Goal: Transaction & Acquisition: Book appointment/travel/reservation

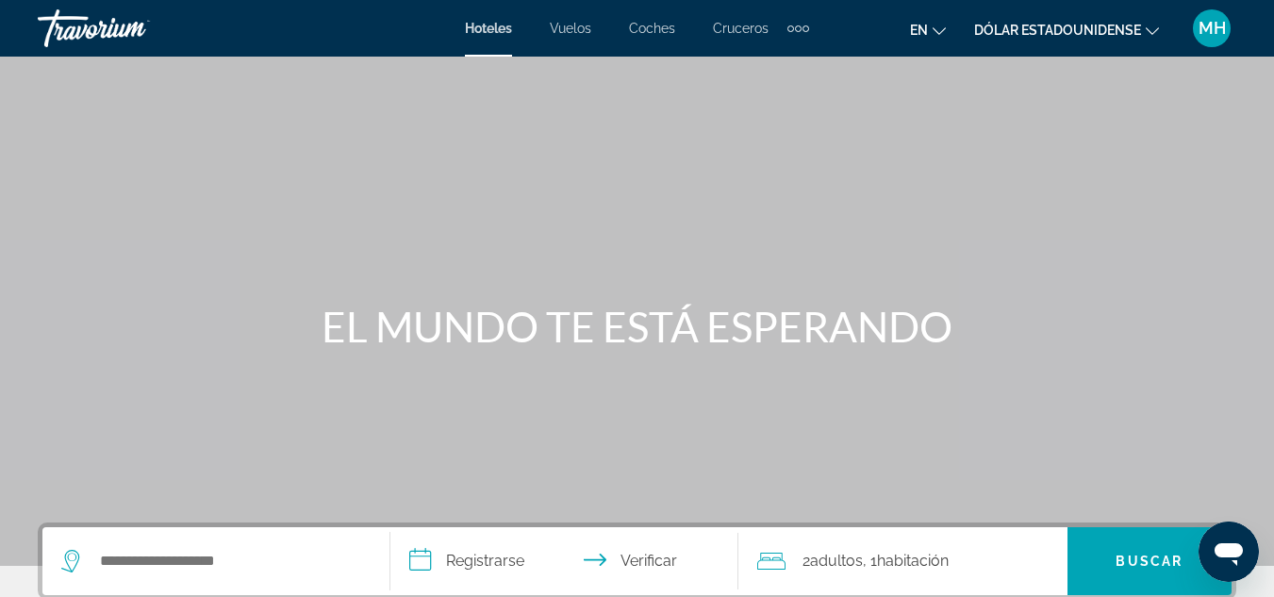
click at [794, 27] on div "Elementos de navegación adicionales" at bounding box center [791, 28] width 7 height 7
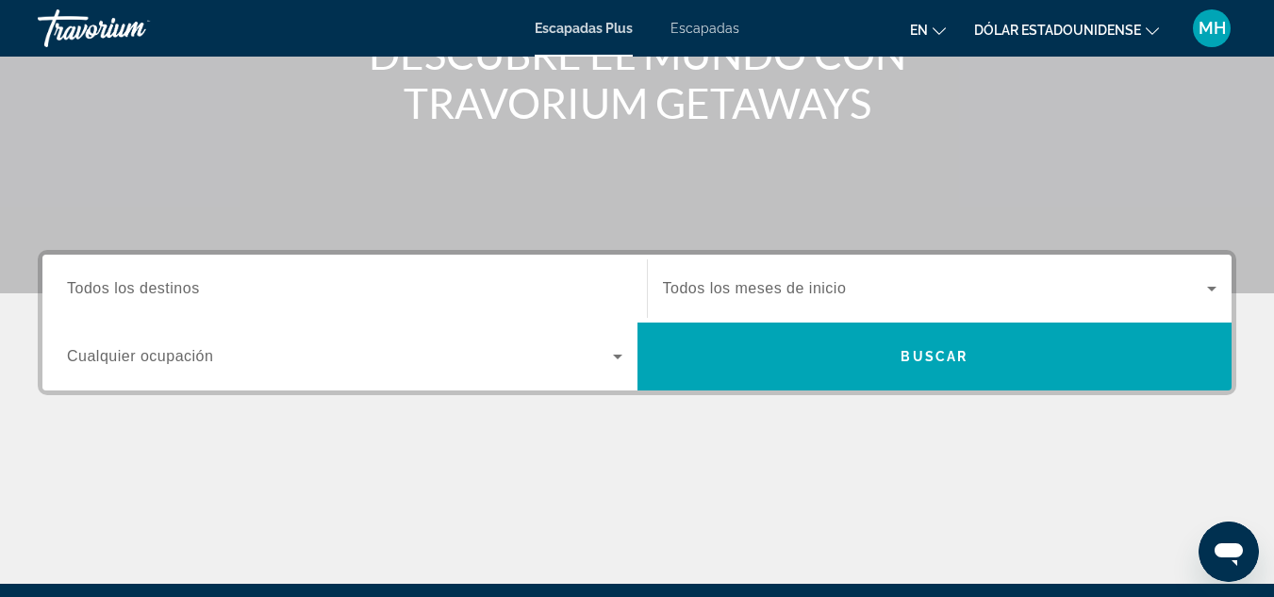
scroll to position [272, 0]
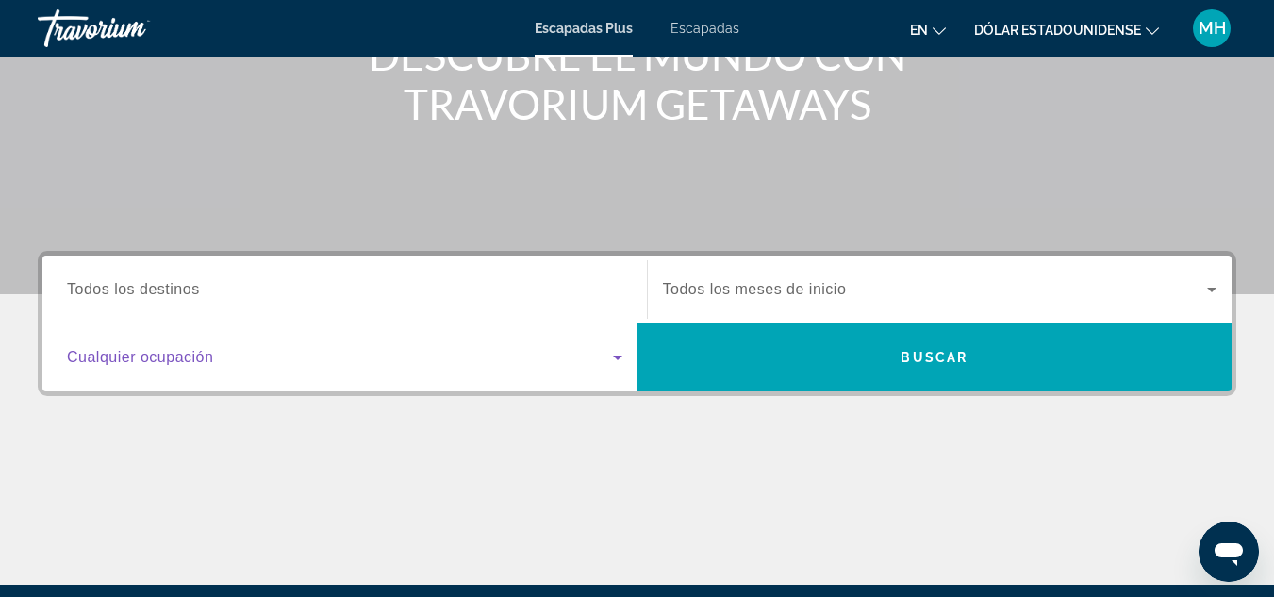
click at [627, 354] on icon "Widget de búsqueda" at bounding box center [617, 357] width 23 height 23
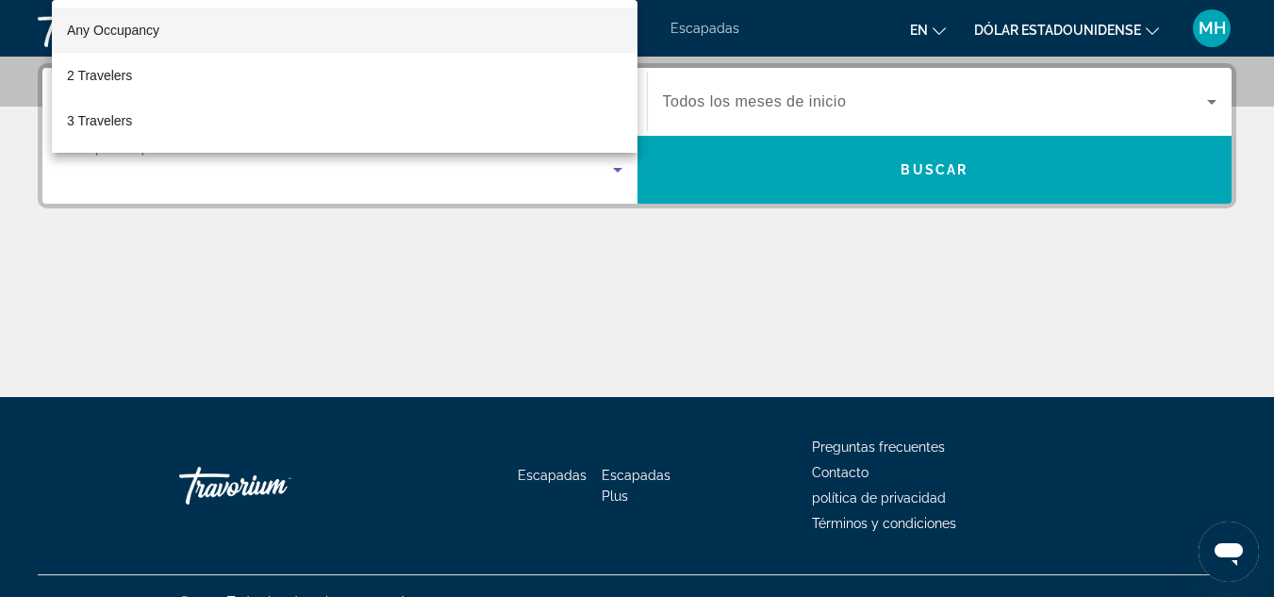
scroll to position [461, 0]
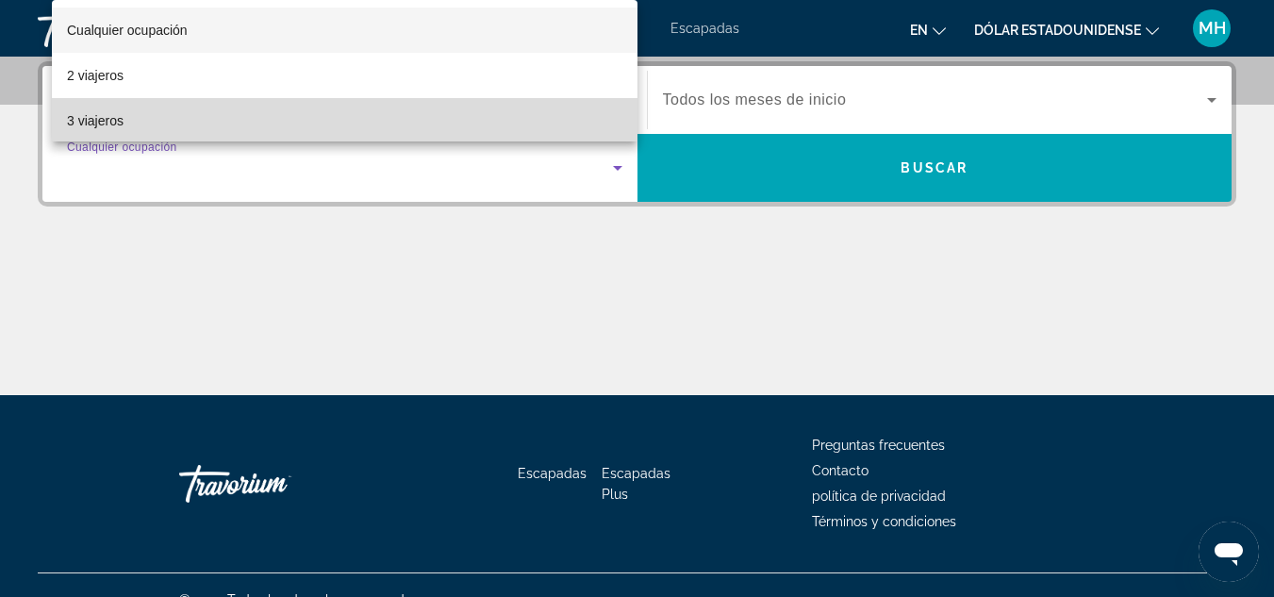
click at [407, 121] on mat-option "3 viajeros" at bounding box center [345, 120] width 586 height 45
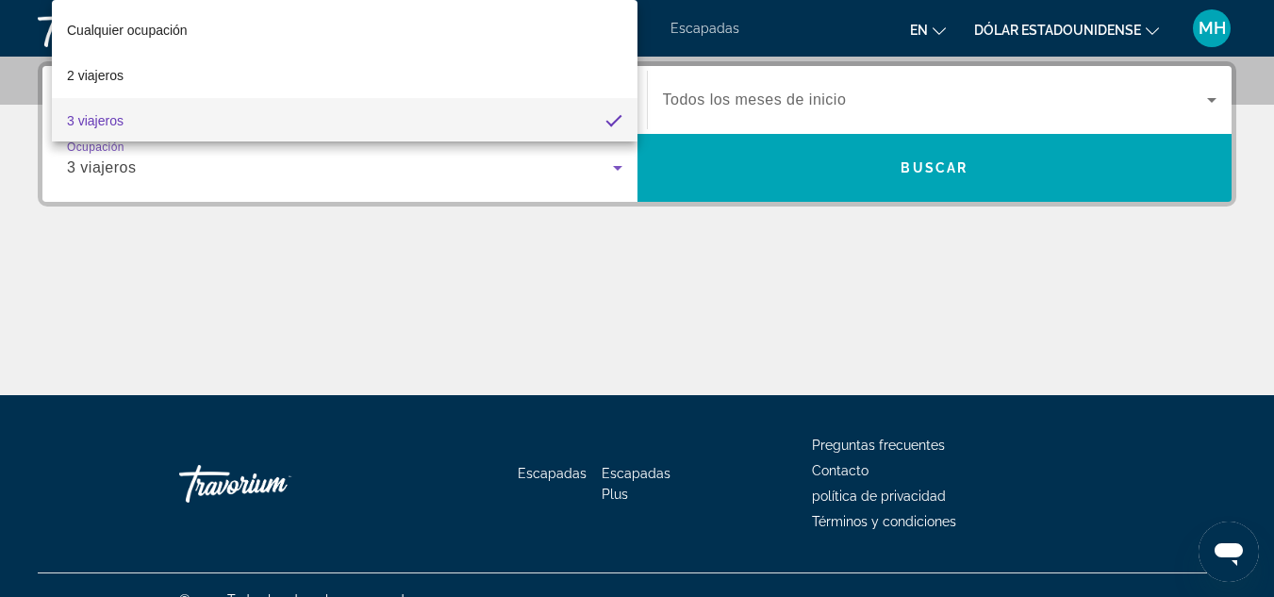
scroll to position [0, 0]
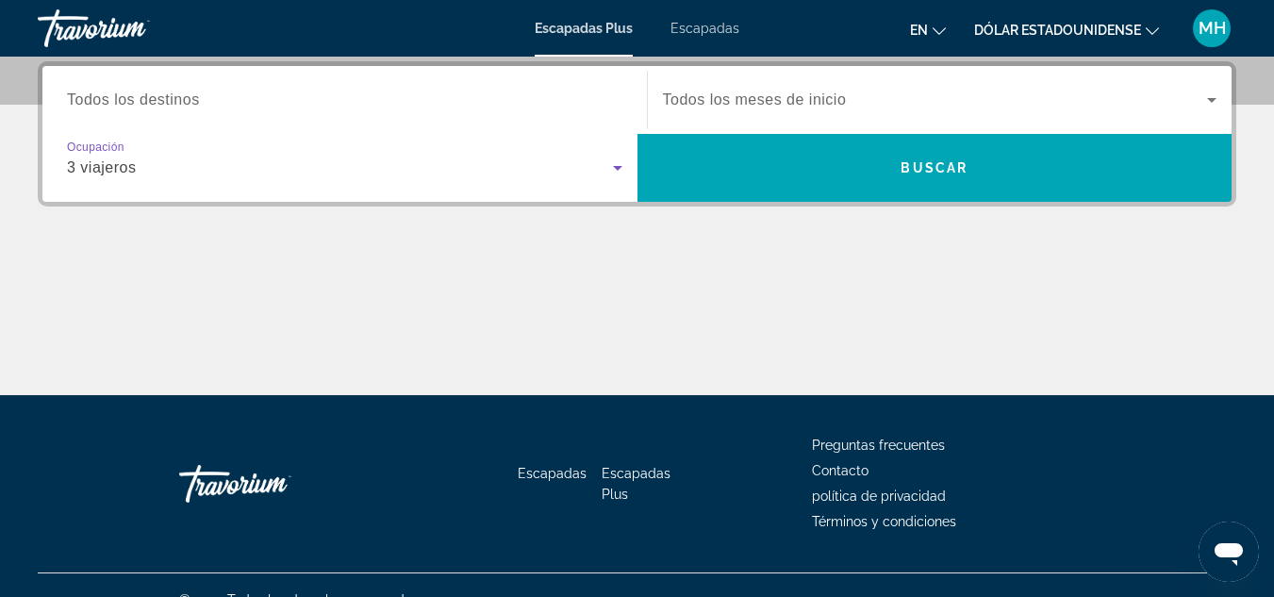
click at [620, 170] on icon "Widget de búsqueda" at bounding box center [617, 168] width 23 height 23
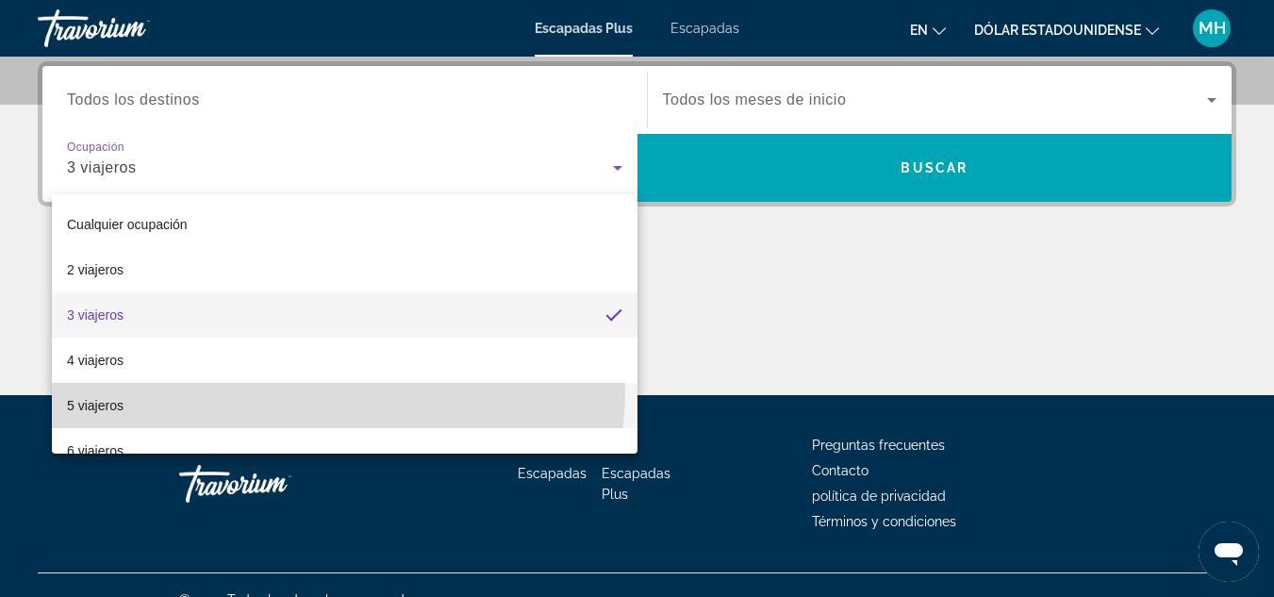
click at [321, 390] on mat-option "5 viajeros" at bounding box center [345, 405] width 586 height 45
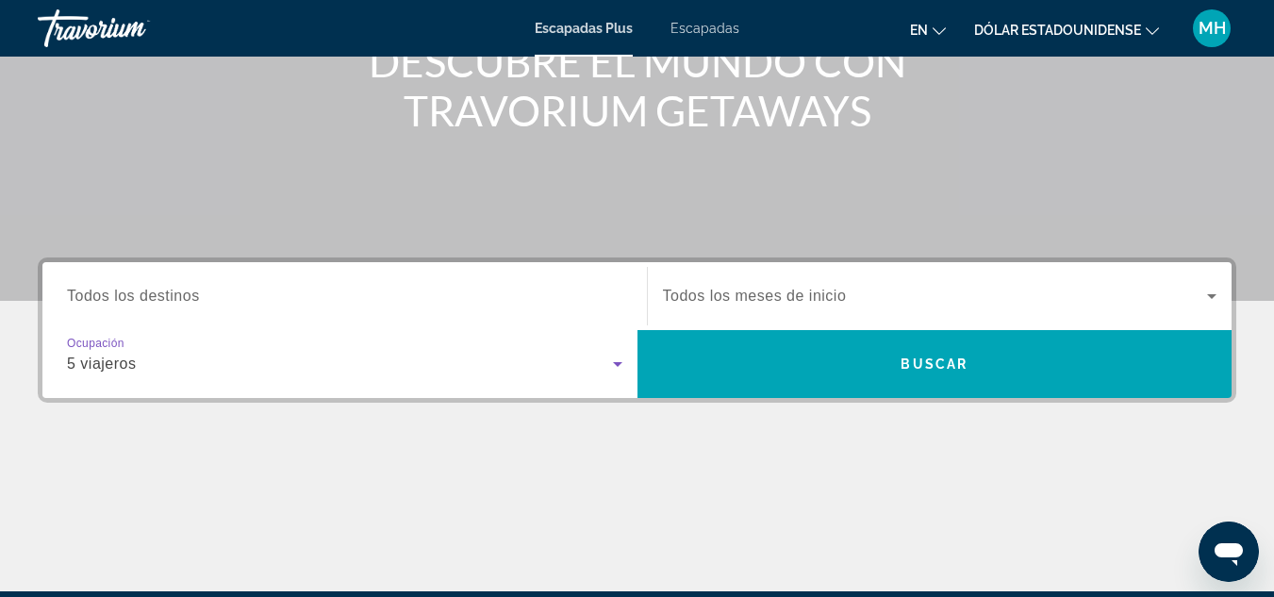
scroll to position [264, 0]
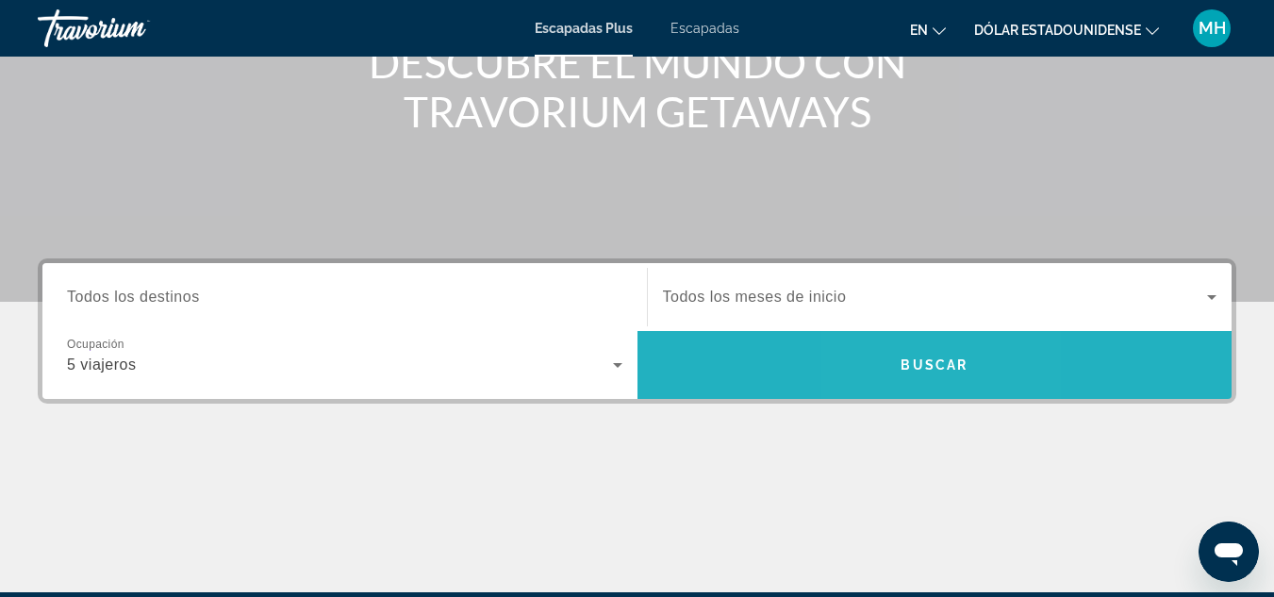
click at [907, 368] on font "Buscar" at bounding box center [934, 364] width 67 height 15
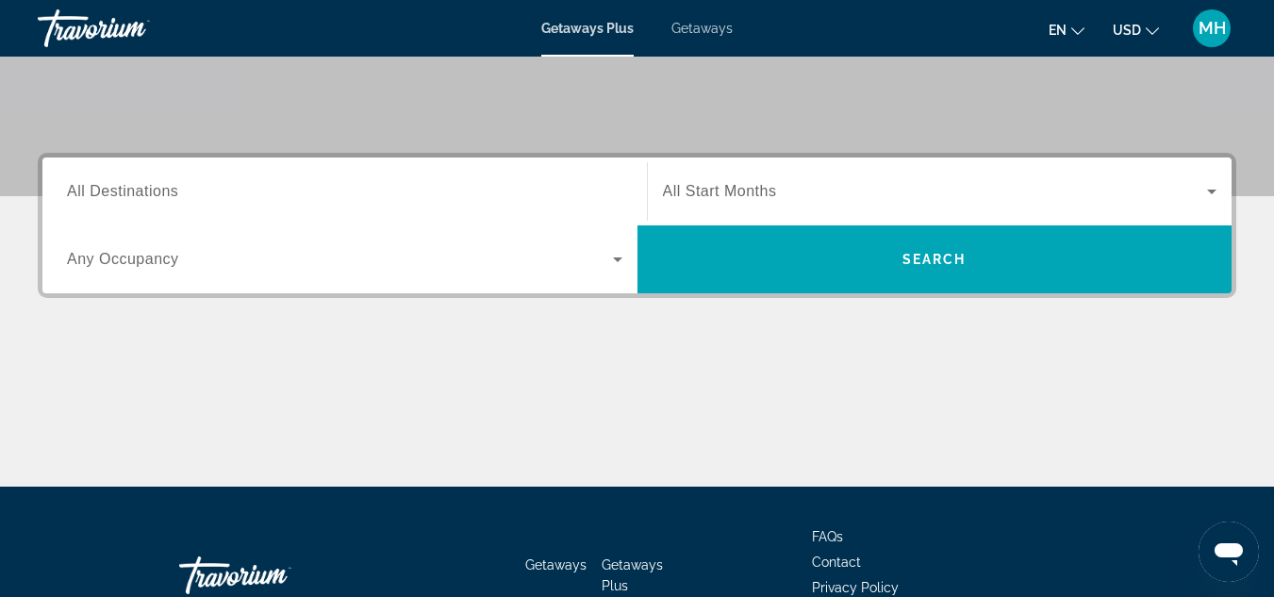
scroll to position [371, 0]
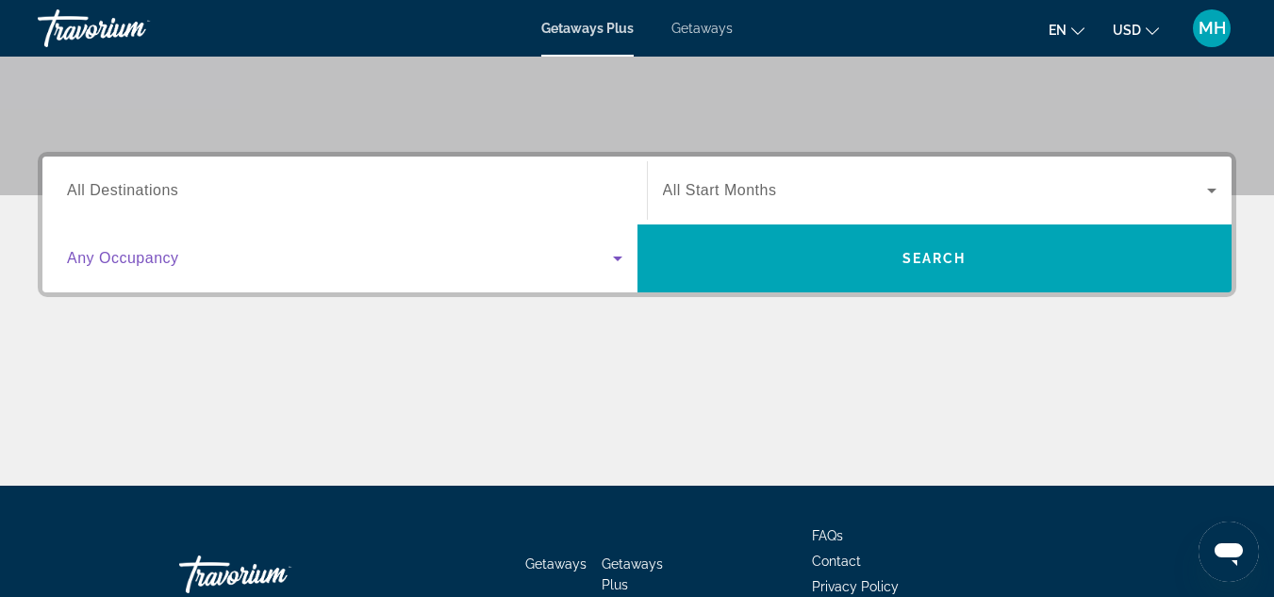
click at [614, 261] on icon "Search widget" at bounding box center [617, 258] width 23 height 23
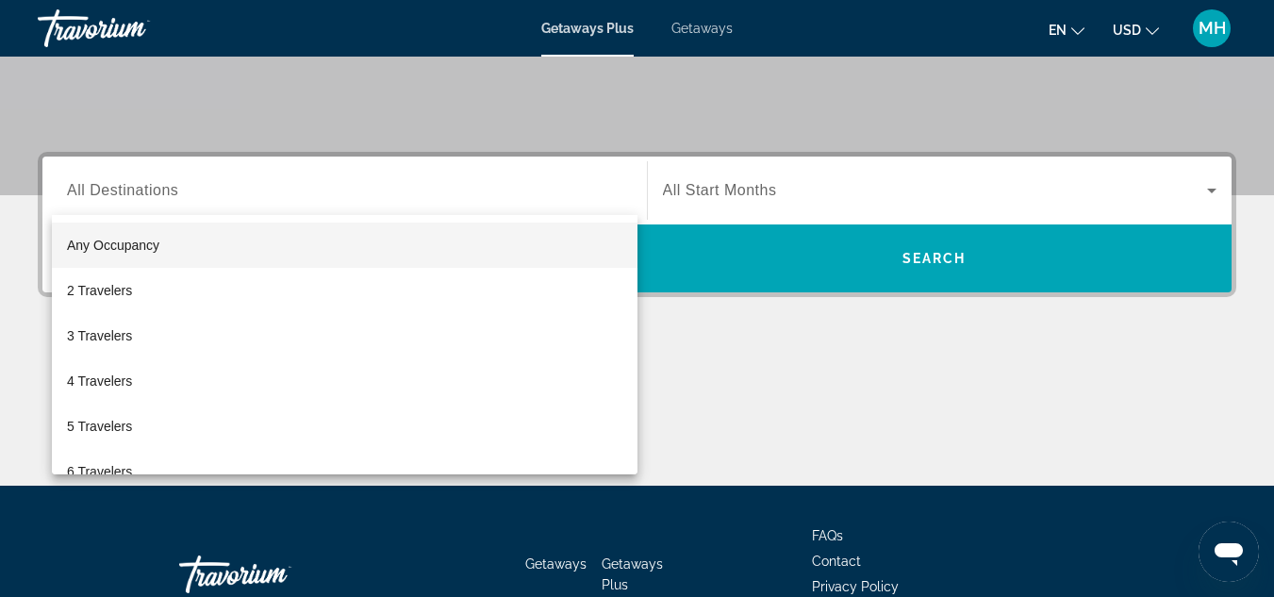
scroll to position [461, 0]
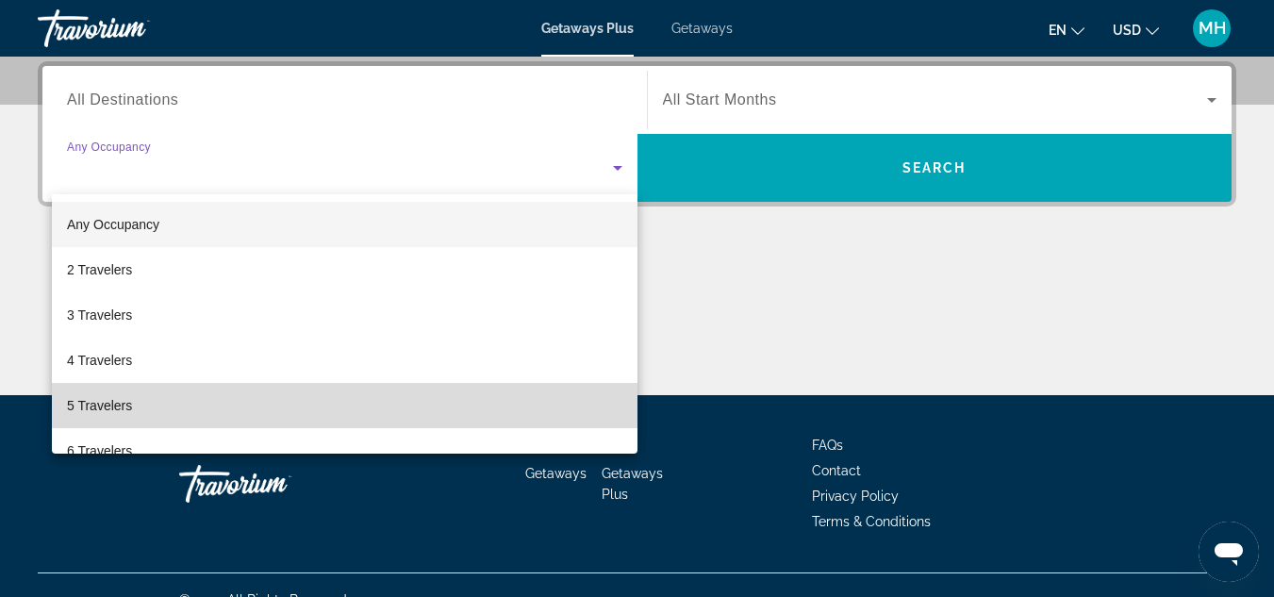
click at [522, 400] on mat-option "5 Travelers" at bounding box center [345, 405] width 586 height 45
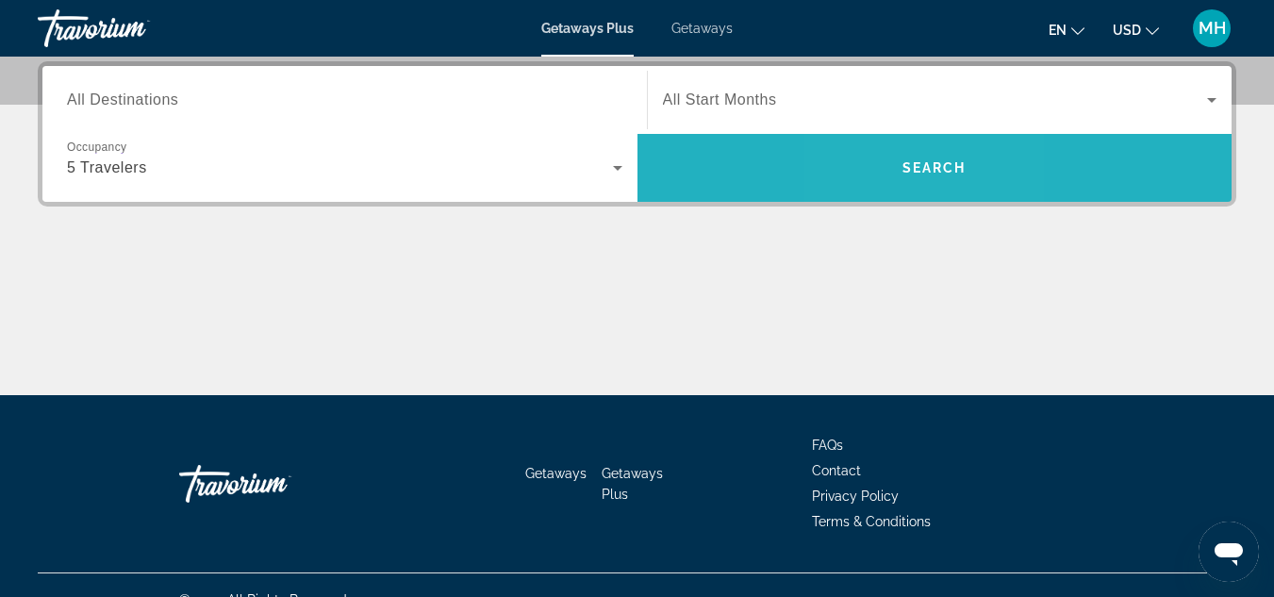
click at [899, 166] on span "Search" at bounding box center [935, 167] width 595 height 45
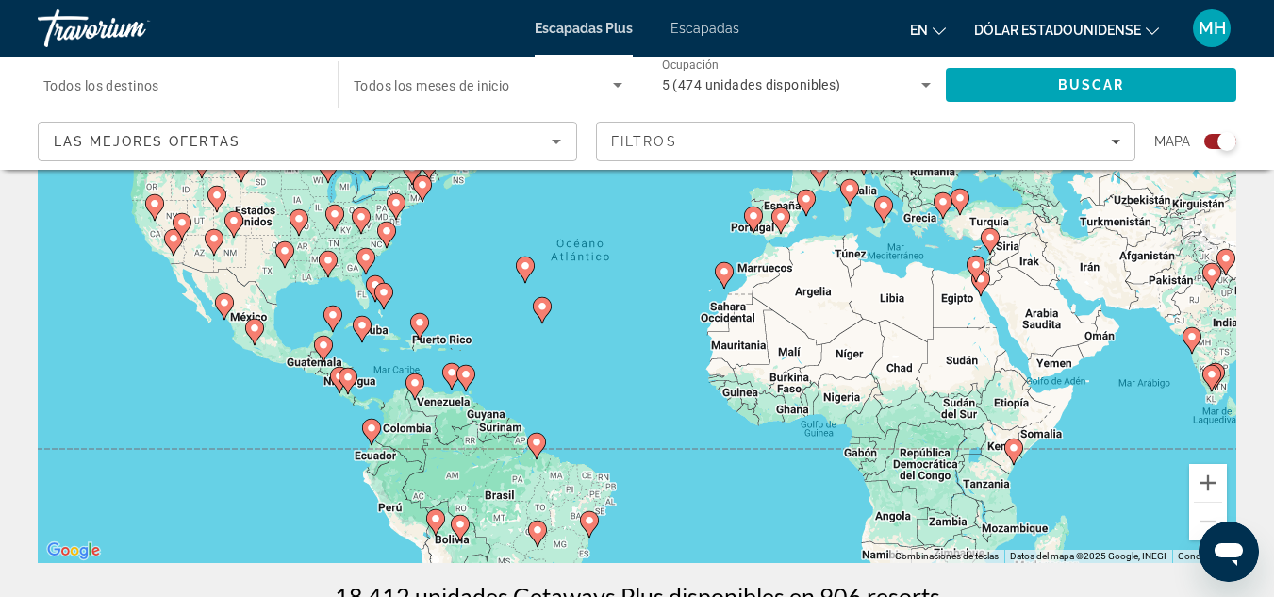
scroll to position [189, 0]
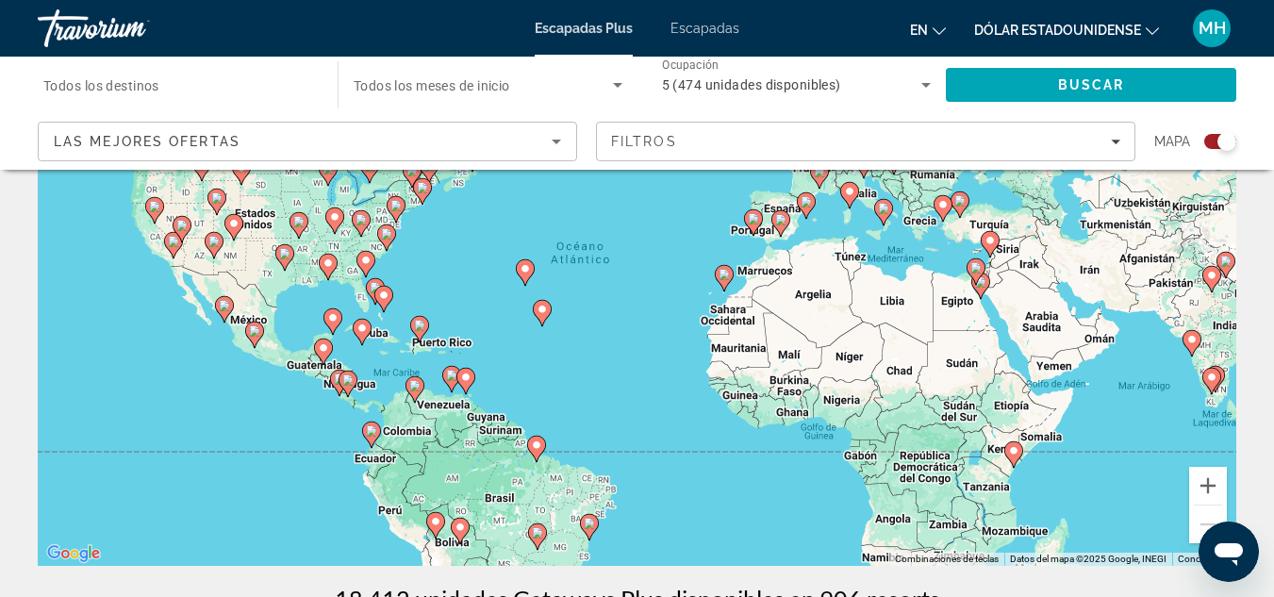
click at [214, 353] on div "Para activar la función de arrastrar con el teclado, presiona Alt + Intro. Una …" at bounding box center [637, 283] width 1199 height 566
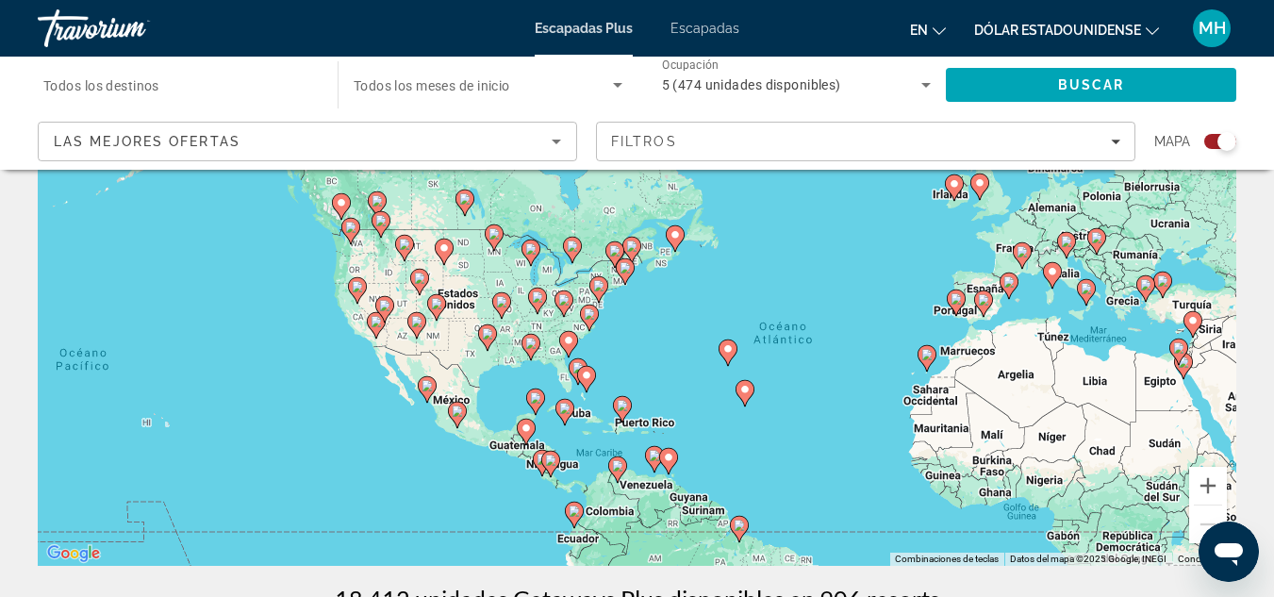
drag, startPoint x: 301, startPoint y: 388, endPoint x: 505, endPoint y: 470, distance: 219.6
click at [505, 470] on div "Para activar la función de arrastrar con el teclado, presiona Alt + Intro. Una …" at bounding box center [637, 283] width 1199 height 566
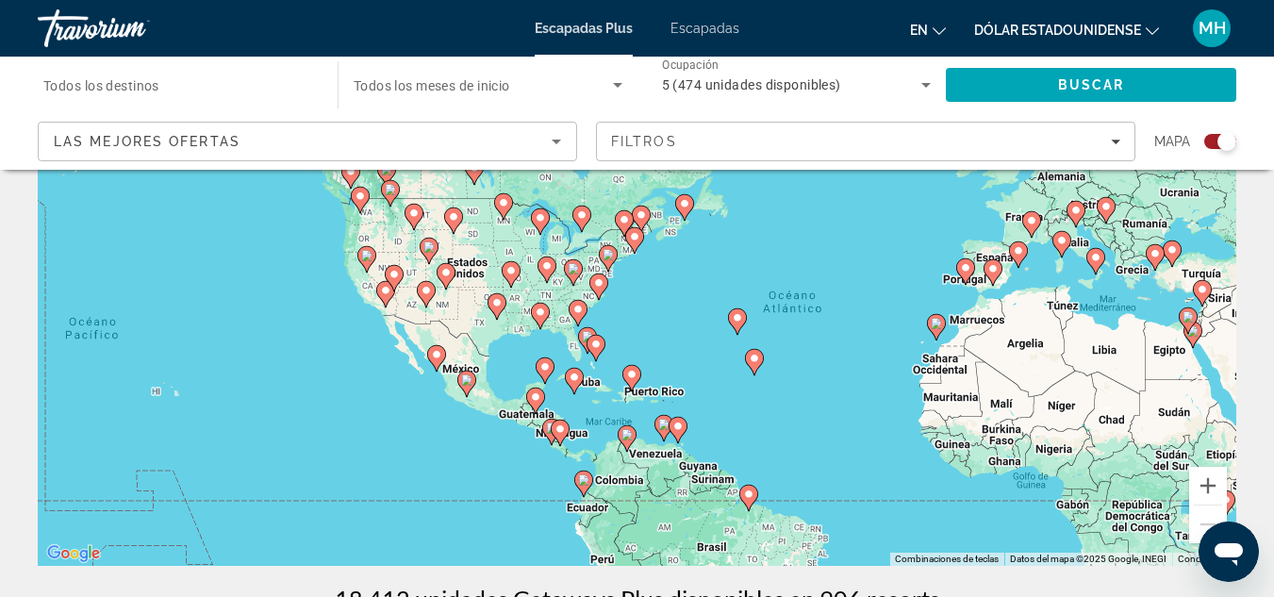
drag, startPoint x: 444, startPoint y: 456, endPoint x: 456, endPoint y: 424, distance: 34.0
click at [456, 424] on div "Para activar la función de arrastrar con el teclado, presiona Alt + Intro. Una …" at bounding box center [637, 283] width 1199 height 566
click at [1212, 482] on button "Acercar" at bounding box center [1208, 486] width 38 height 38
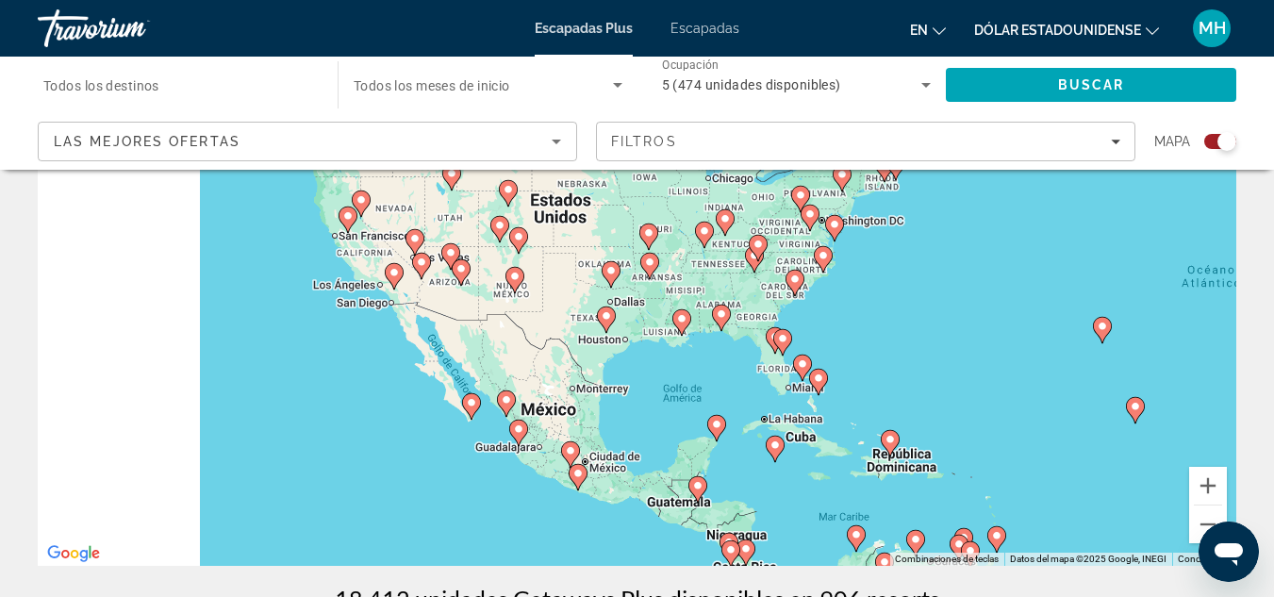
drag, startPoint x: 673, startPoint y: 443, endPoint x: 985, endPoint y: 397, distance: 314.7
click at [985, 397] on div "Para activar la función de arrastrar con el teclado, presiona Alt + Intro. Una …" at bounding box center [637, 283] width 1199 height 566
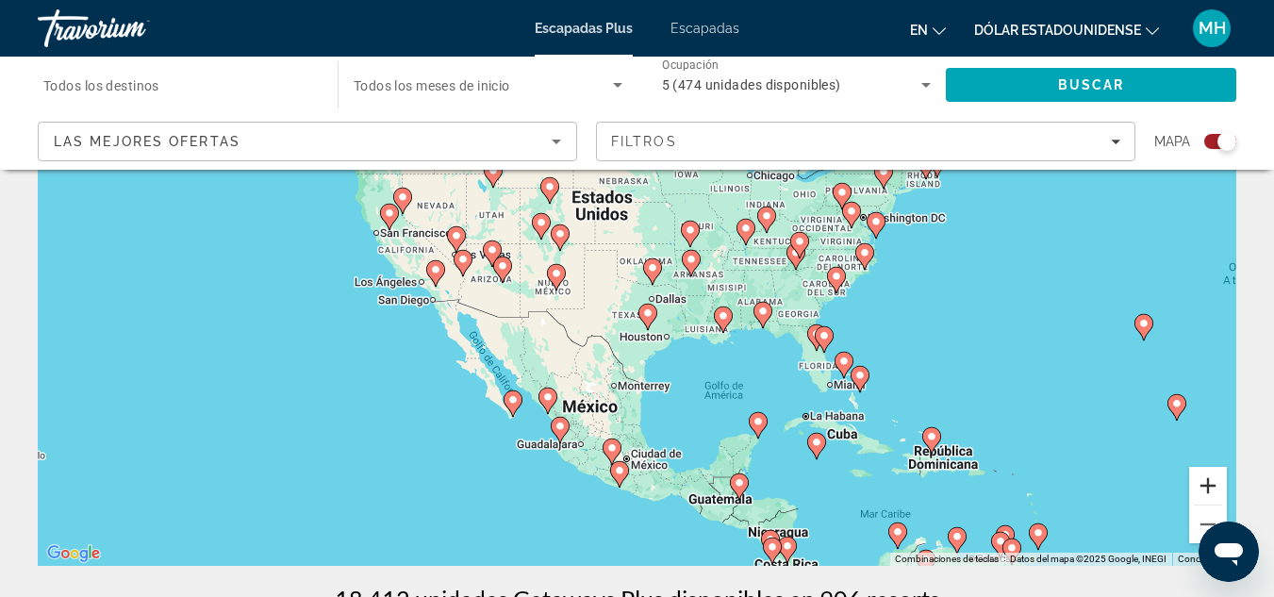
click at [1199, 490] on button "Acercar" at bounding box center [1208, 486] width 38 height 38
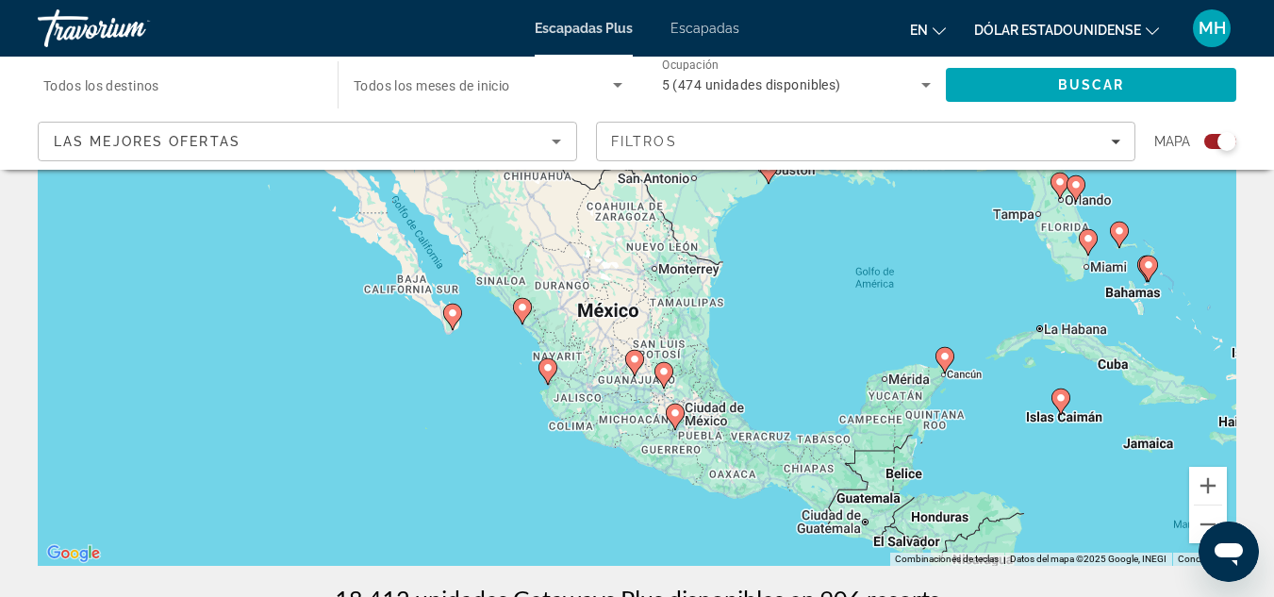
drag, startPoint x: 840, startPoint y: 490, endPoint x: 909, endPoint y: 269, distance: 232.1
click at [909, 269] on div "Para activar la función de arrastrar con el teclado, presiona Alt + Intro. Una …" at bounding box center [637, 283] width 1199 height 566
click at [1211, 481] on button "Acercar" at bounding box center [1208, 486] width 38 height 38
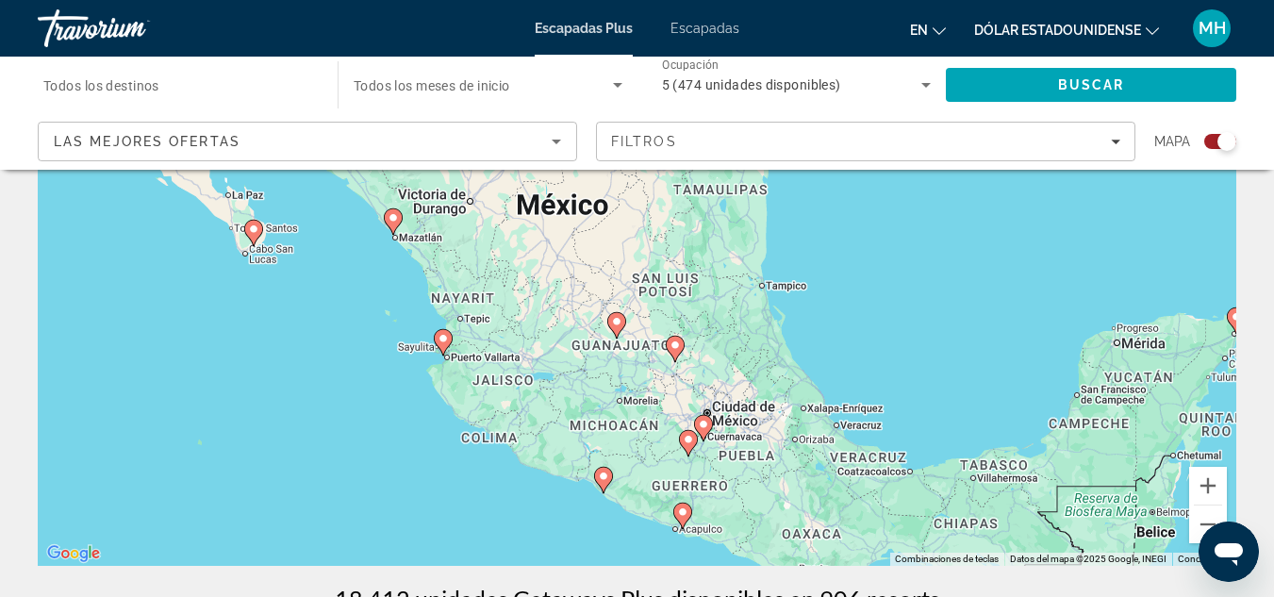
drag, startPoint x: 884, startPoint y: 408, endPoint x: 871, endPoint y: 271, distance: 138.2
click at [871, 271] on div "Para activar la función de arrastrar con el teclado, presiona Alt + Intro. Una …" at bounding box center [637, 283] width 1199 height 566
click at [1210, 483] on button "Acercar" at bounding box center [1208, 486] width 38 height 38
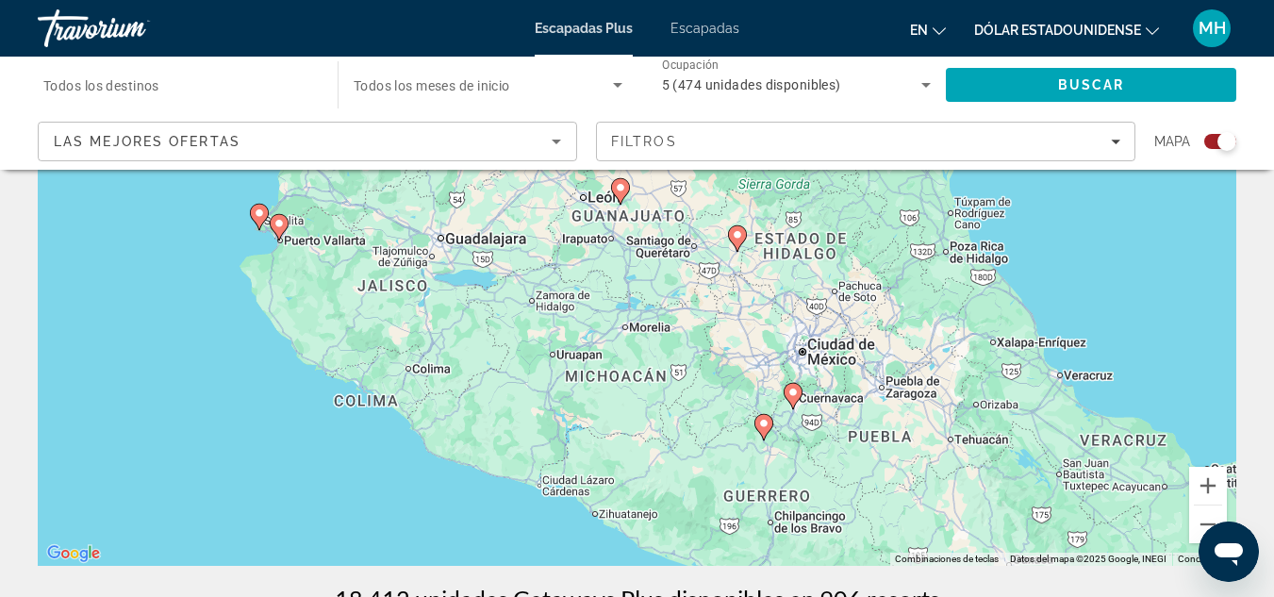
drag, startPoint x: 940, startPoint y: 442, endPoint x: 963, endPoint y: 227, distance: 216.2
click at [963, 227] on div "Para activar la función de arrastrar con el teclado, presiona Alt + Intro. Una …" at bounding box center [637, 283] width 1199 height 566
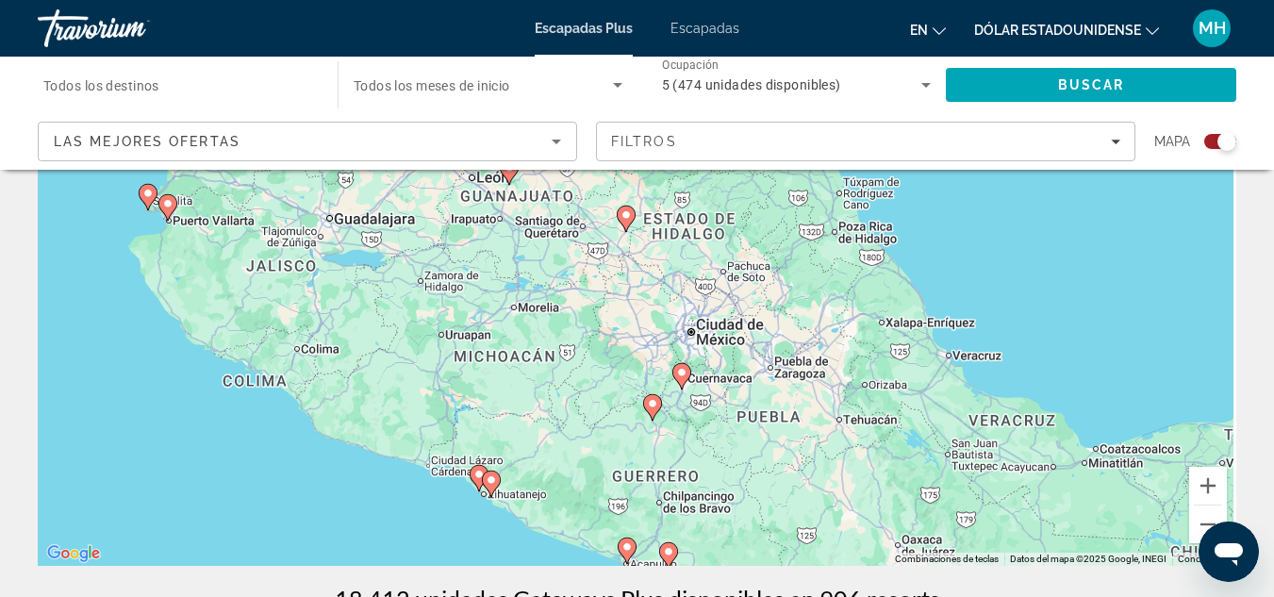
drag, startPoint x: 551, startPoint y: 401, endPoint x: 442, endPoint y: 401, distance: 108.5
click at [442, 401] on div "Para activar la función de arrastrar con el teclado, presiona Alt + Intro. Una …" at bounding box center [637, 283] width 1199 height 566
click at [1201, 479] on button "Acercar" at bounding box center [1208, 486] width 38 height 38
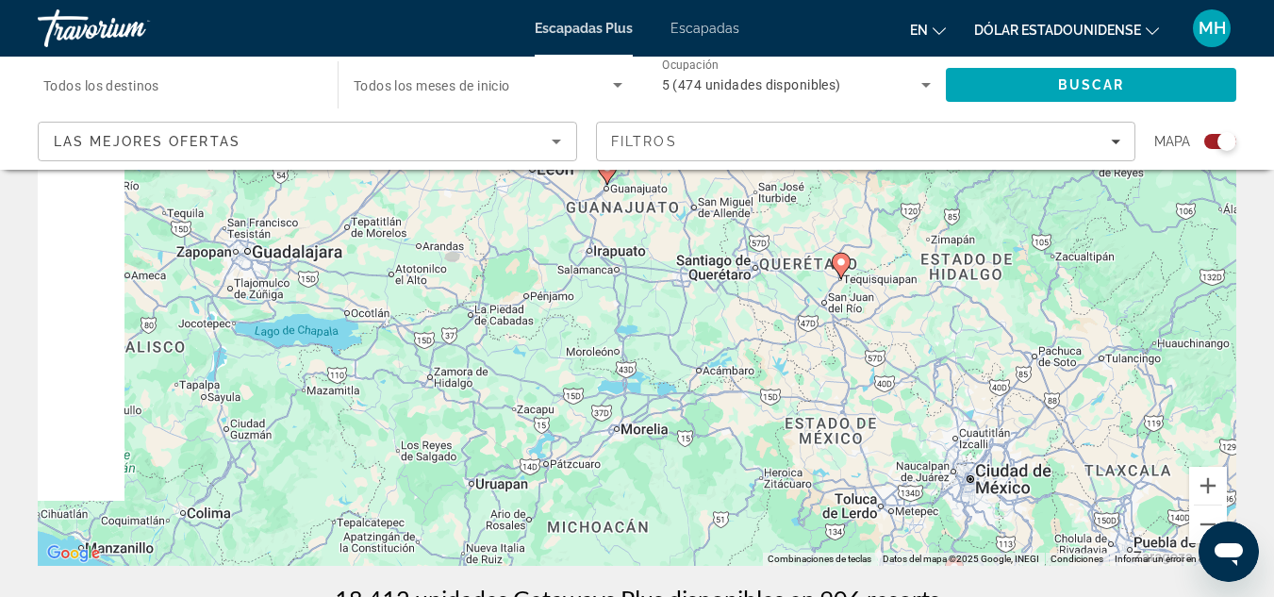
drag, startPoint x: 923, startPoint y: 438, endPoint x: 1154, endPoint y: 524, distance: 246.8
click at [1154, 524] on div "Para activar la función de arrastrar con el teclado, presiona Alt + Intro. Una …" at bounding box center [637, 283] width 1199 height 566
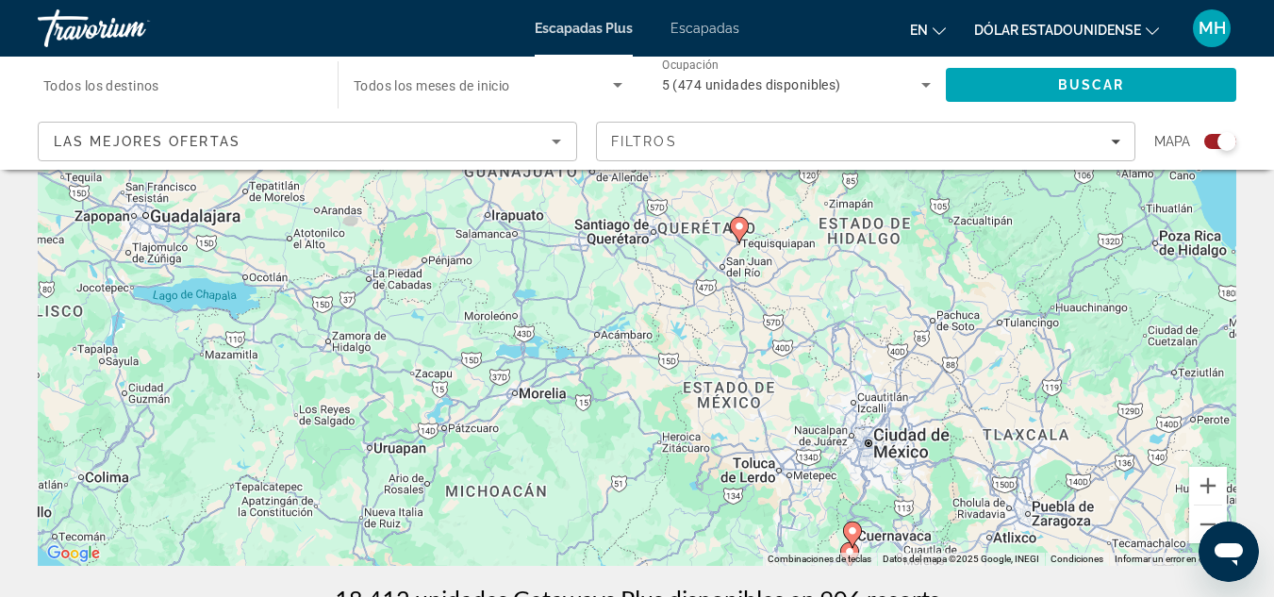
drag, startPoint x: 910, startPoint y: 440, endPoint x: 788, endPoint y: 399, distance: 129.4
click at [788, 399] on div "Para activar la función de arrastrar con el teclado, presiona Alt + Intro. Una …" at bounding box center [637, 283] width 1199 height 566
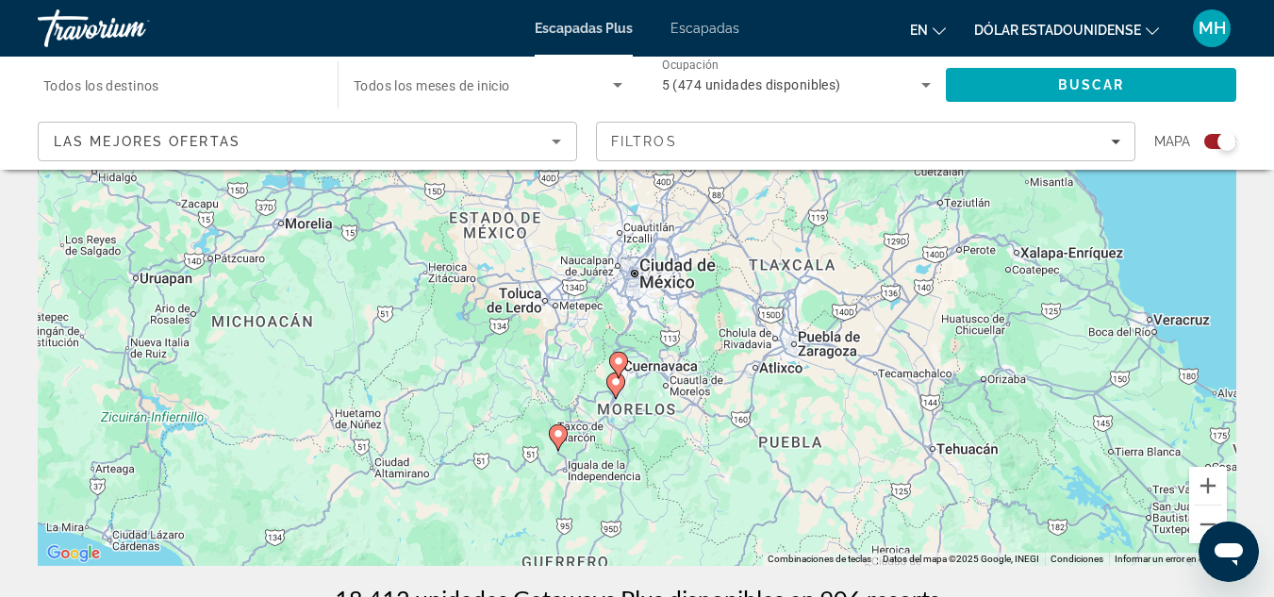
drag, startPoint x: 528, startPoint y: 389, endPoint x: 303, endPoint y: 220, distance: 281.6
click at [303, 220] on div "Para activar la función de arrastrar con el teclado, presiona Alt + Intro. Una …" at bounding box center [637, 283] width 1199 height 566
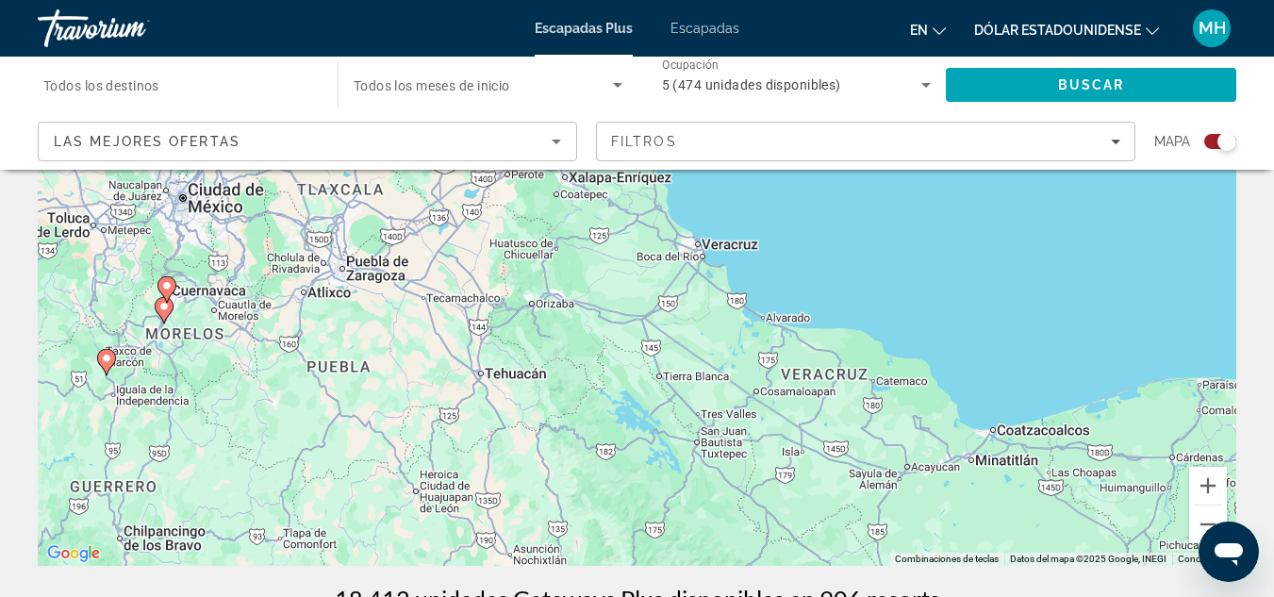
drag, startPoint x: 809, startPoint y: 317, endPoint x: 354, endPoint y: 241, distance: 461.8
click at [354, 241] on div "Para activar la función de arrastrar con el teclado, presiona Alt + Intro. Una …" at bounding box center [637, 283] width 1199 height 566
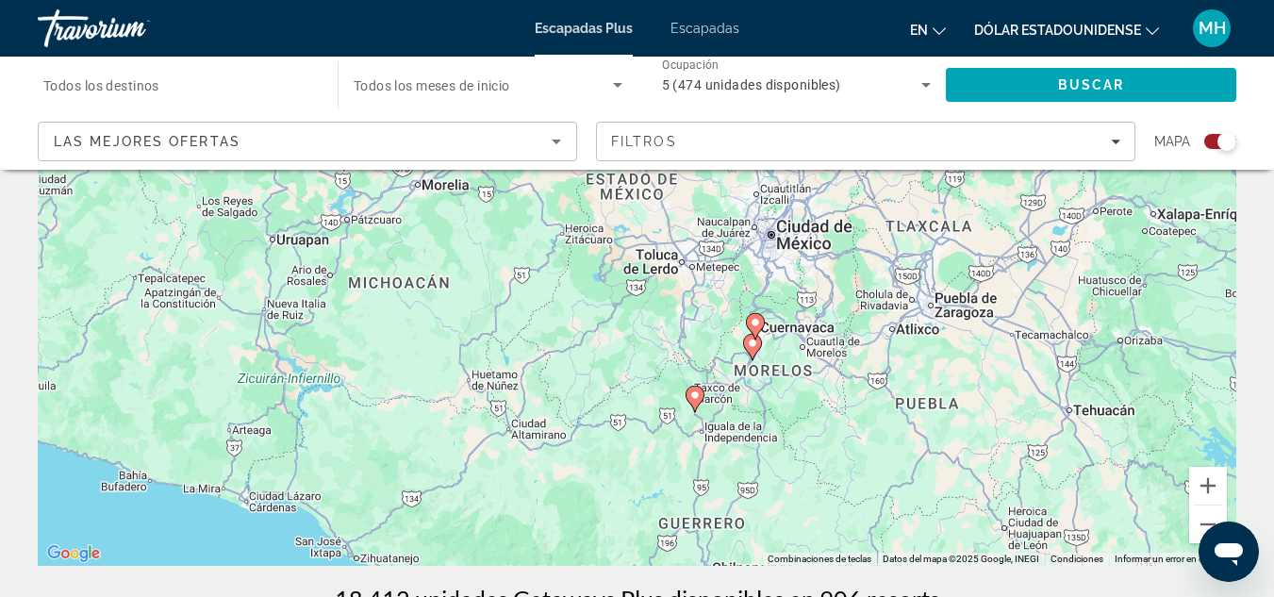
drag, startPoint x: 631, startPoint y: 374, endPoint x: 1218, endPoint y: 411, distance: 587.8
click at [1218, 411] on div "Para activar la función de arrastrar con el teclado, presiona Alt + Intro. Una …" at bounding box center [637, 283] width 1199 height 566
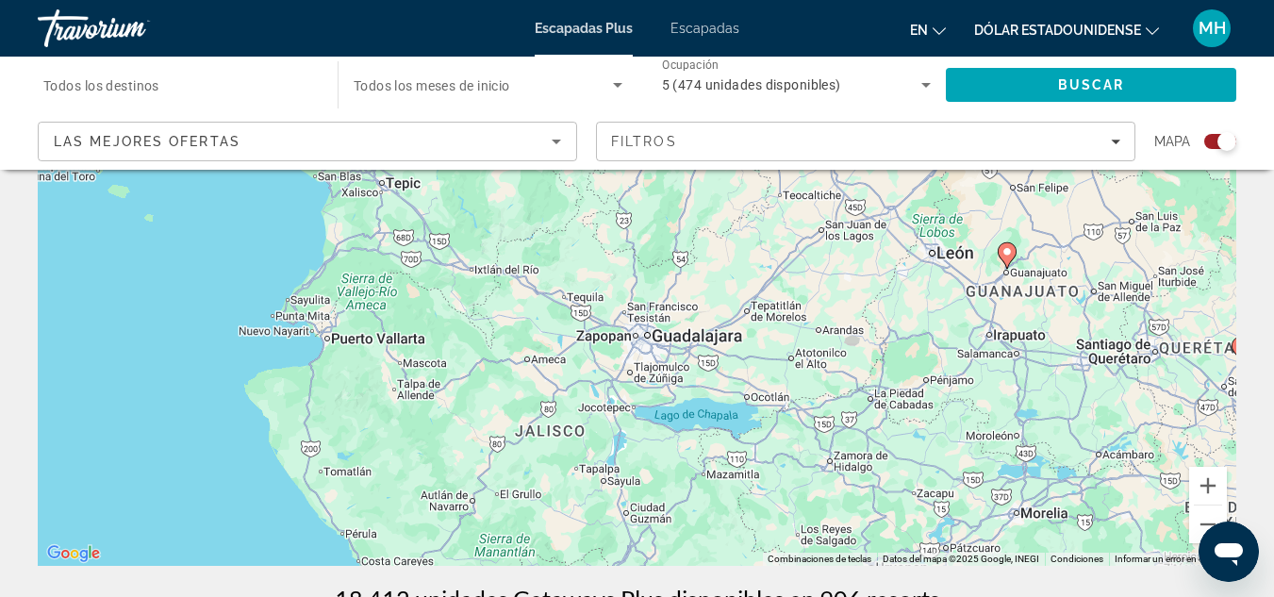
drag, startPoint x: 634, startPoint y: 307, endPoint x: 1236, endPoint y: 637, distance: 686.3
click at [1236, 408] on html "Saltar al contenido principal Escapadas Plus Escapadas en Inglés Español [PERSO…" at bounding box center [637, 109] width 1274 height 597
click at [1217, 487] on button "Acercar" at bounding box center [1208, 486] width 38 height 38
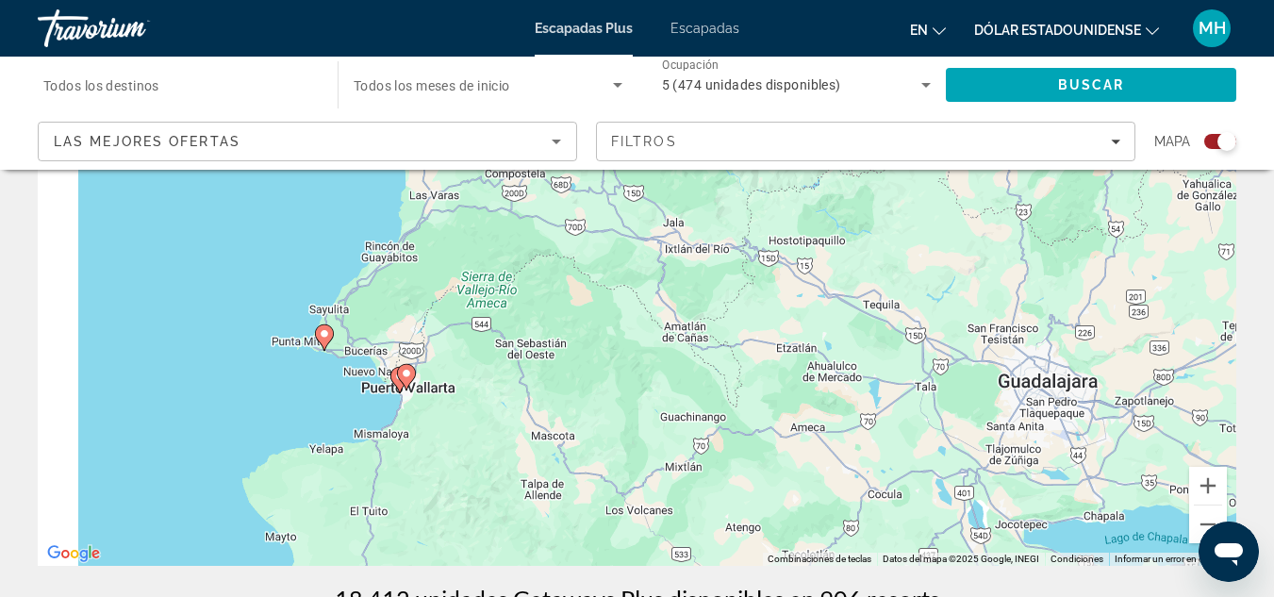
drag, startPoint x: 681, startPoint y: 377, endPoint x: 1120, endPoint y: 371, distance: 438.6
click at [1120, 371] on div "Para activar la función de arrastrar con el teclado, presiona Alt + Intro. Una …" at bounding box center [637, 283] width 1199 height 566
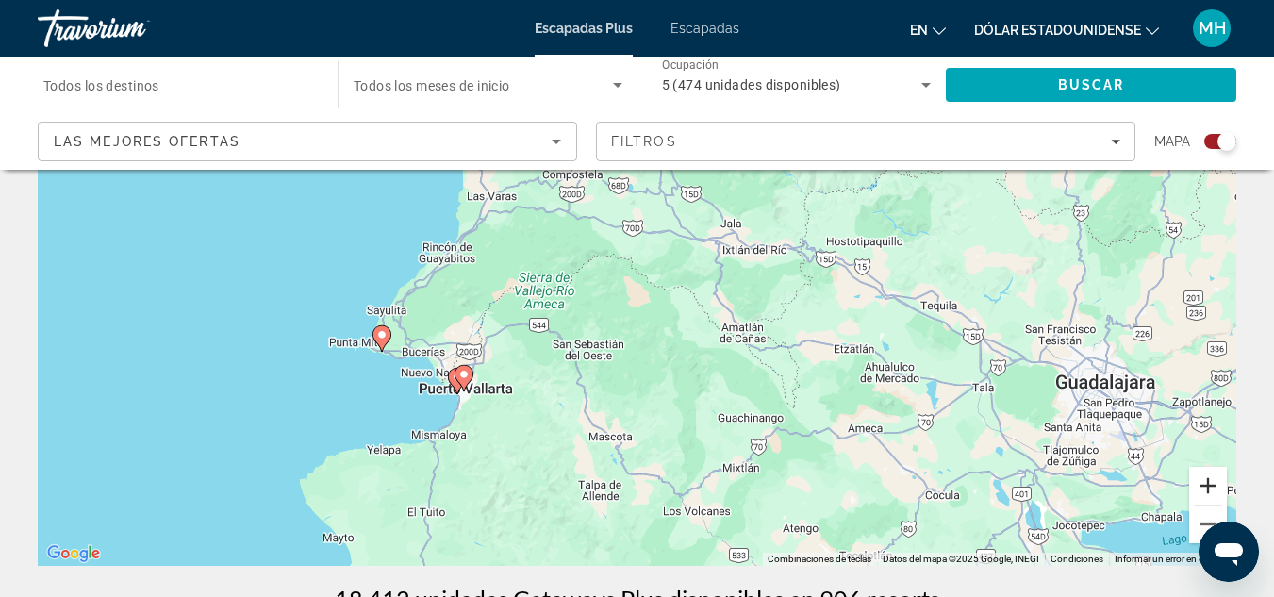
click at [1205, 489] on button "Acercar" at bounding box center [1208, 486] width 38 height 38
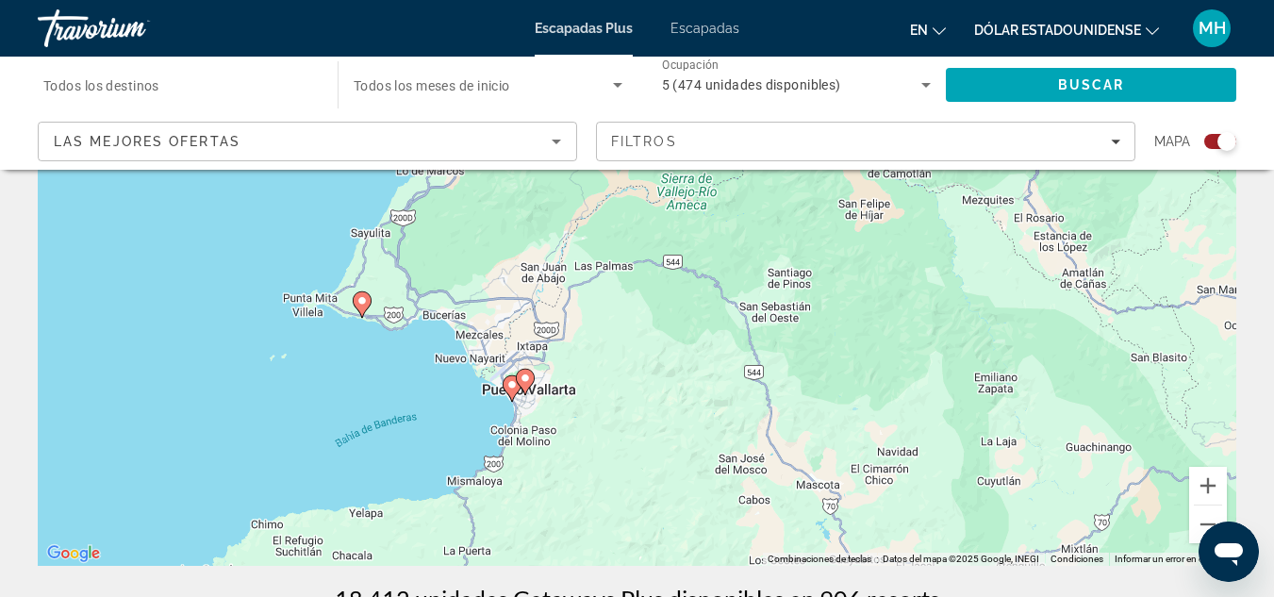
drag, startPoint x: 704, startPoint y: 458, endPoint x: 942, endPoint y: 353, distance: 261.0
click at [942, 353] on div "Para activar la función de arrastrar con el teclado, presiona Alt + Intro. Una …" at bounding box center [637, 283] width 1199 height 566
click at [1210, 472] on button "Acercar" at bounding box center [1208, 486] width 38 height 38
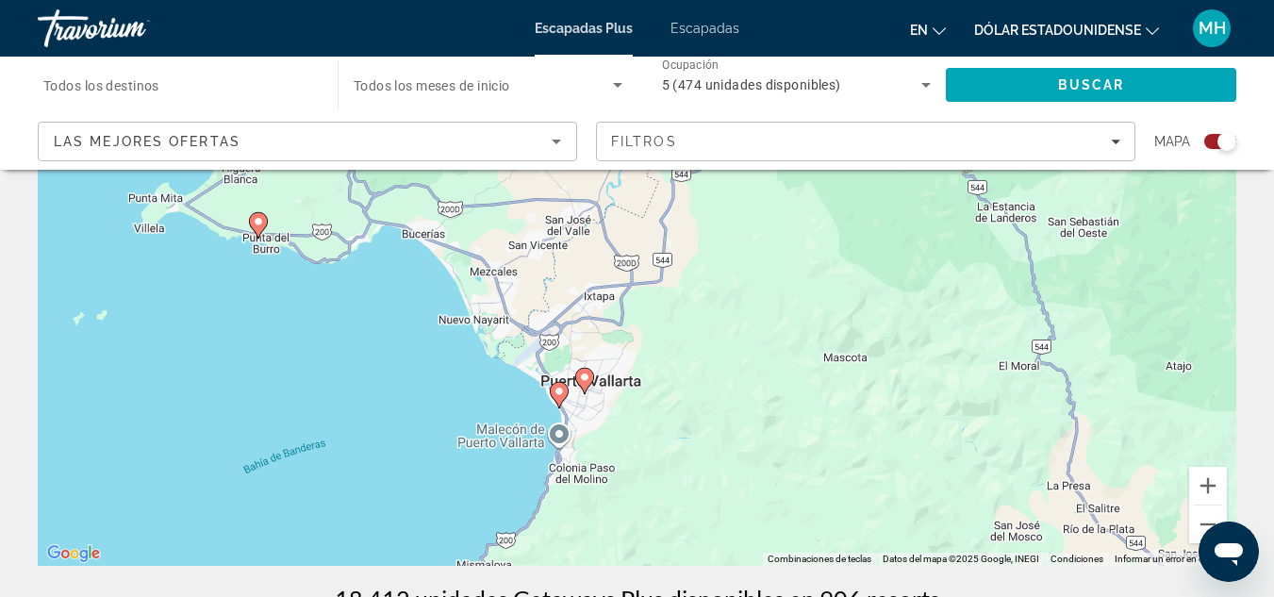
drag, startPoint x: 693, startPoint y: 484, endPoint x: 871, endPoint y: 368, distance: 211.9
click at [871, 368] on div "Para activar la función de arrastrar con el teclado, presiona Alt + Intro. Una …" at bounding box center [637, 283] width 1199 height 566
click at [1207, 481] on button "Acercar" at bounding box center [1208, 486] width 38 height 38
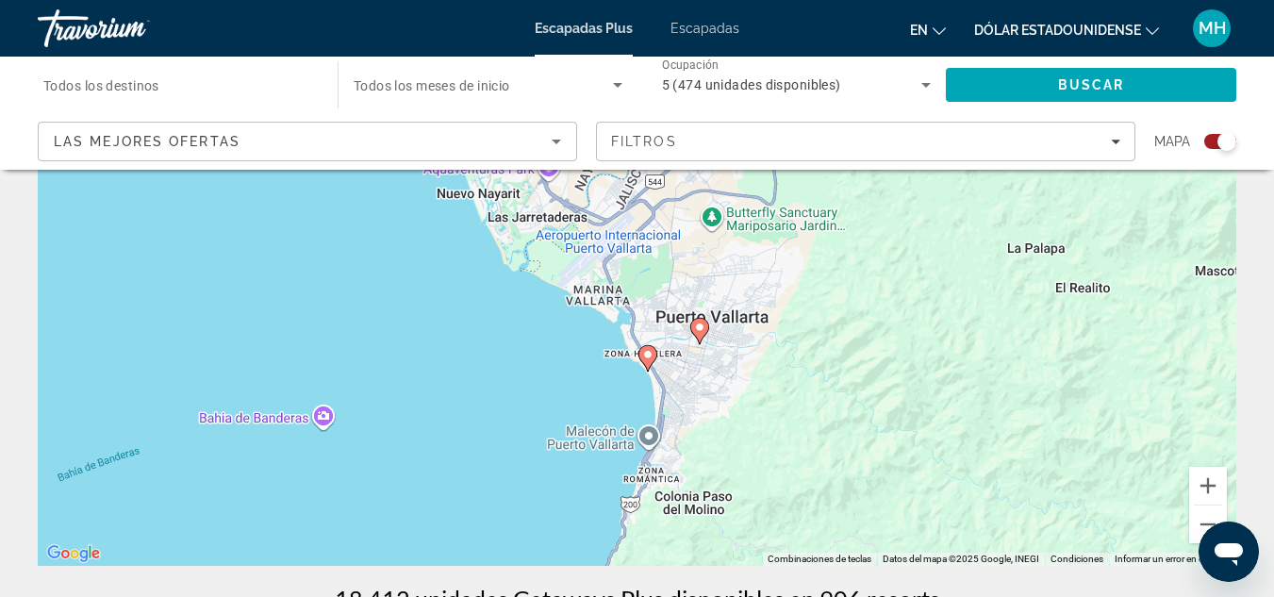
drag, startPoint x: 925, startPoint y: 393, endPoint x: 1096, endPoint y: 226, distance: 238.8
click at [1096, 226] on div "Para activar la función de arrastrar con el teclado, presiona Alt + Intro. Una …" at bounding box center [637, 283] width 1199 height 566
click at [1201, 479] on button "Acercar" at bounding box center [1208, 486] width 38 height 38
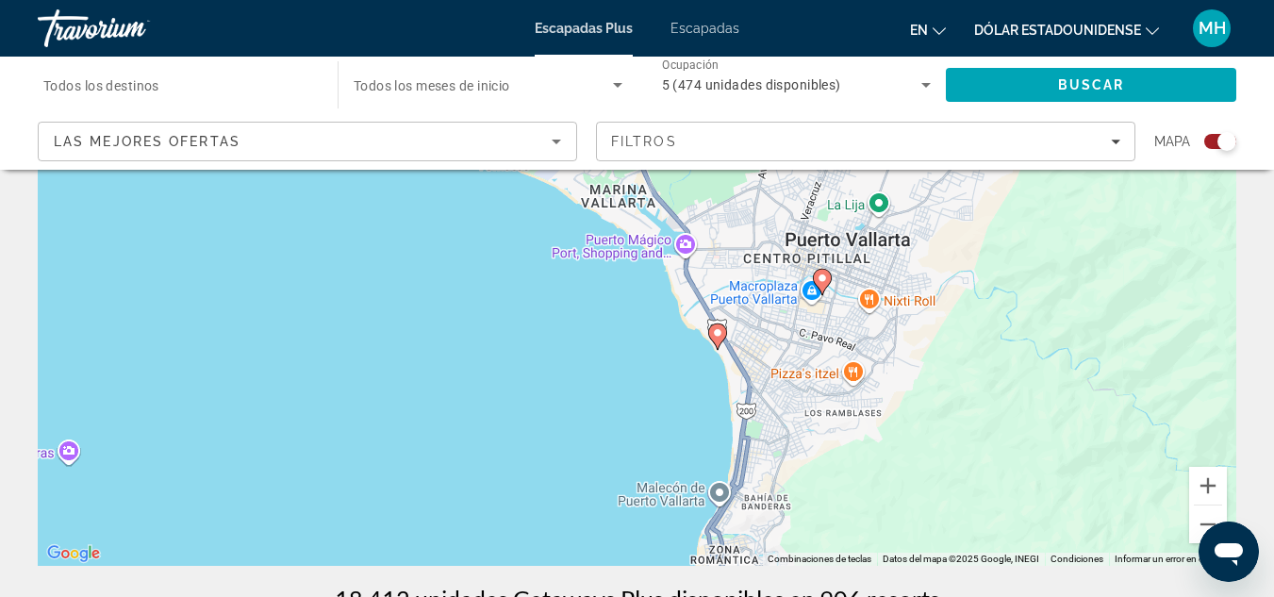
drag, startPoint x: 982, startPoint y: 435, endPoint x: 1049, endPoint y: 324, distance: 129.9
click at [1049, 324] on div "Para activar la función de arrastrar con el teclado, presiona Alt + Intro. Una …" at bounding box center [637, 283] width 1199 height 566
click at [721, 334] on image "Contenido principal" at bounding box center [717, 332] width 11 height 11
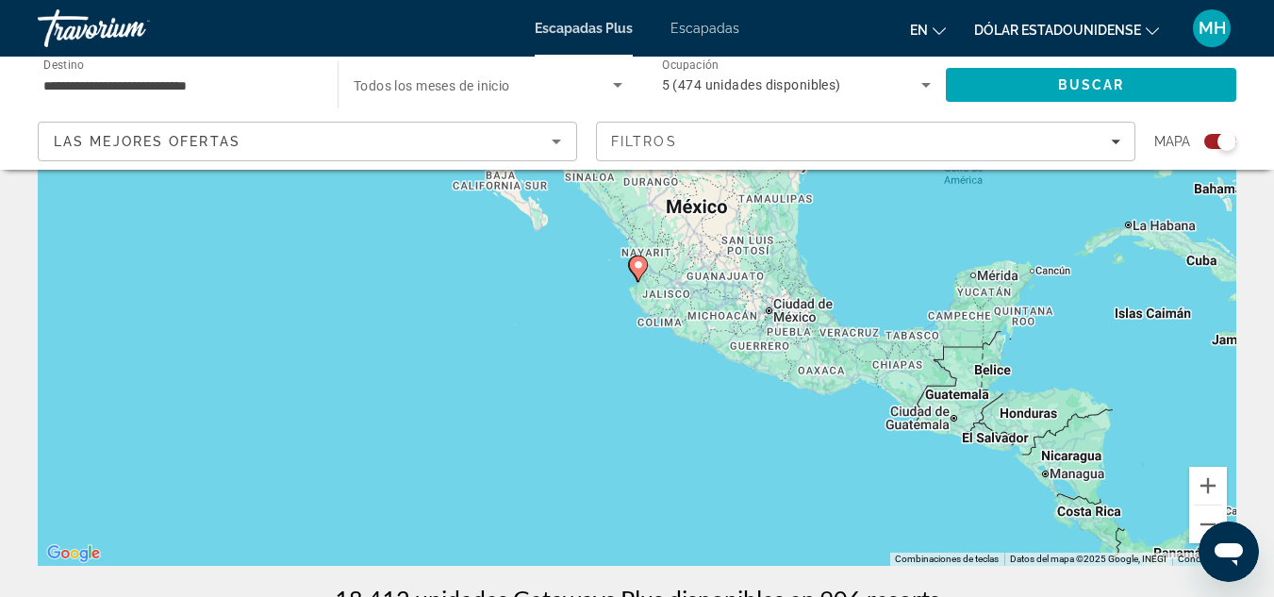
click at [637, 259] on icon "Contenido principal" at bounding box center [637, 269] width 17 height 25
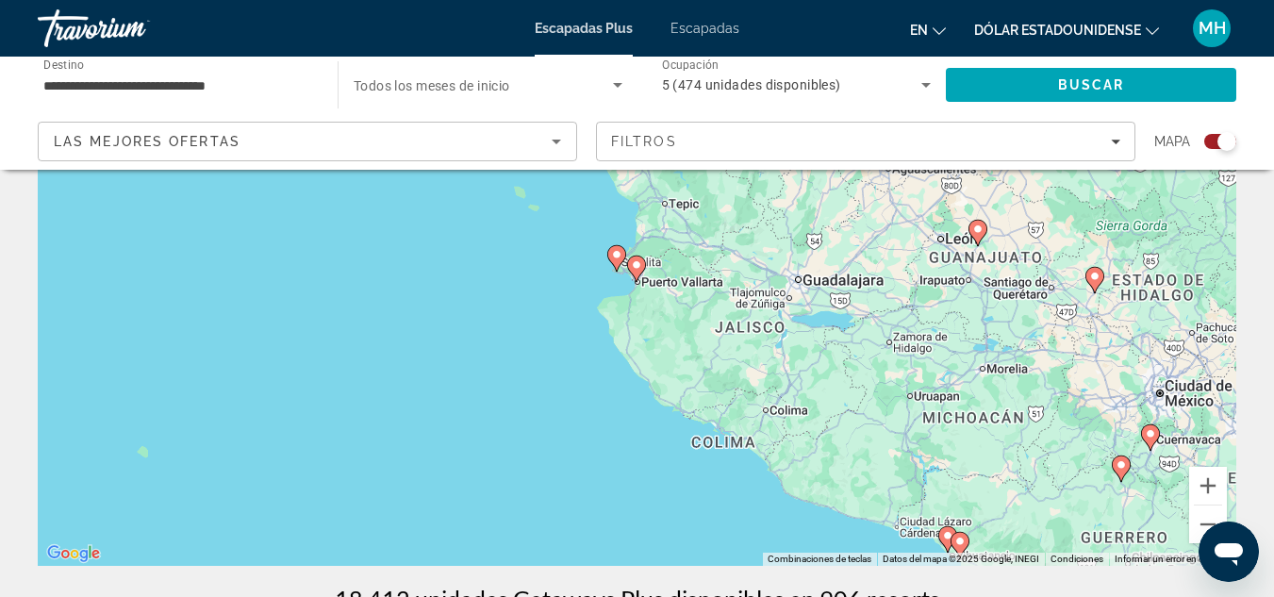
click at [637, 259] on icon "Contenido principal" at bounding box center [635, 269] width 17 height 25
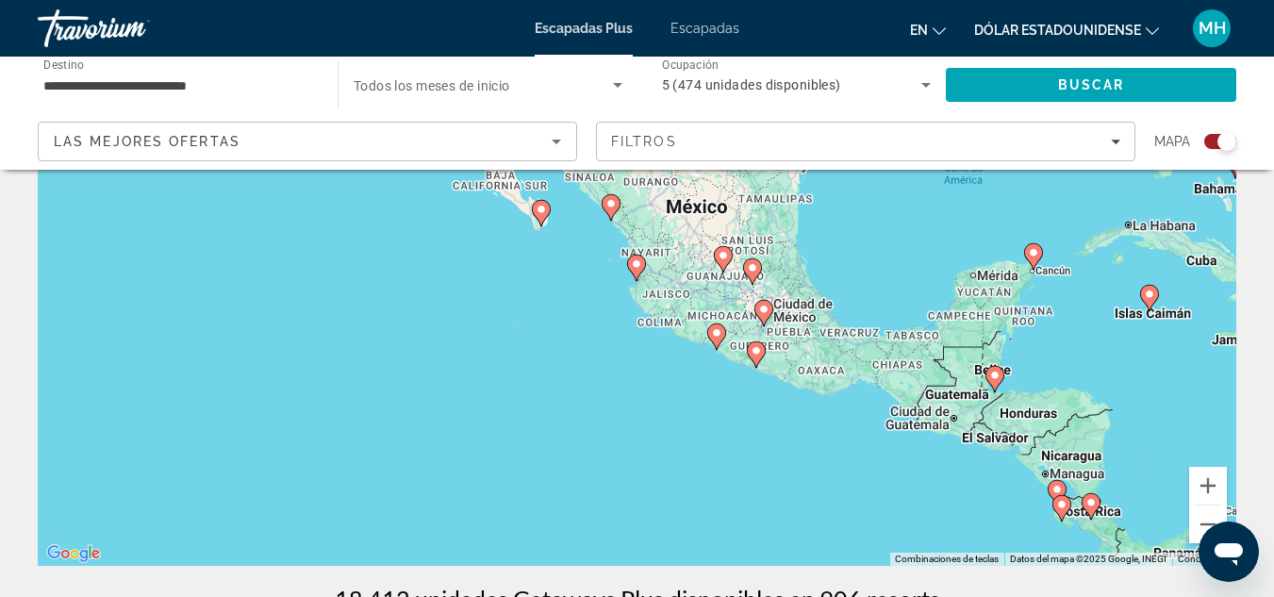
click at [637, 259] on image "Contenido principal" at bounding box center [636, 263] width 11 height 11
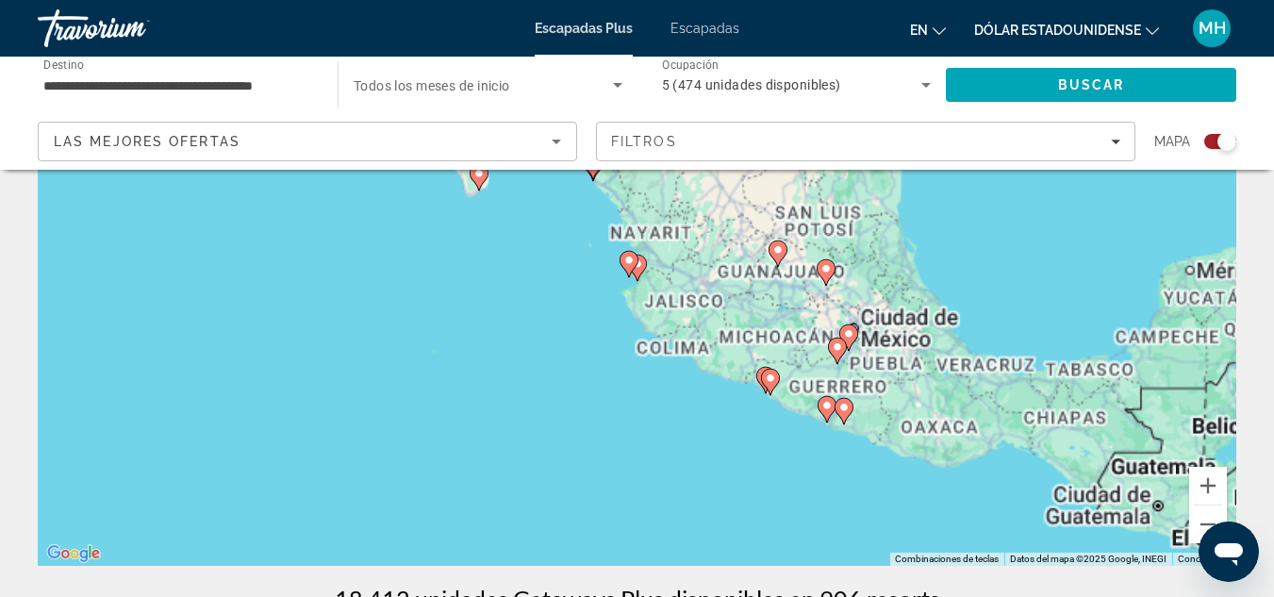
click at [637, 259] on g "Contenido principal" at bounding box center [629, 264] width 19 height 26
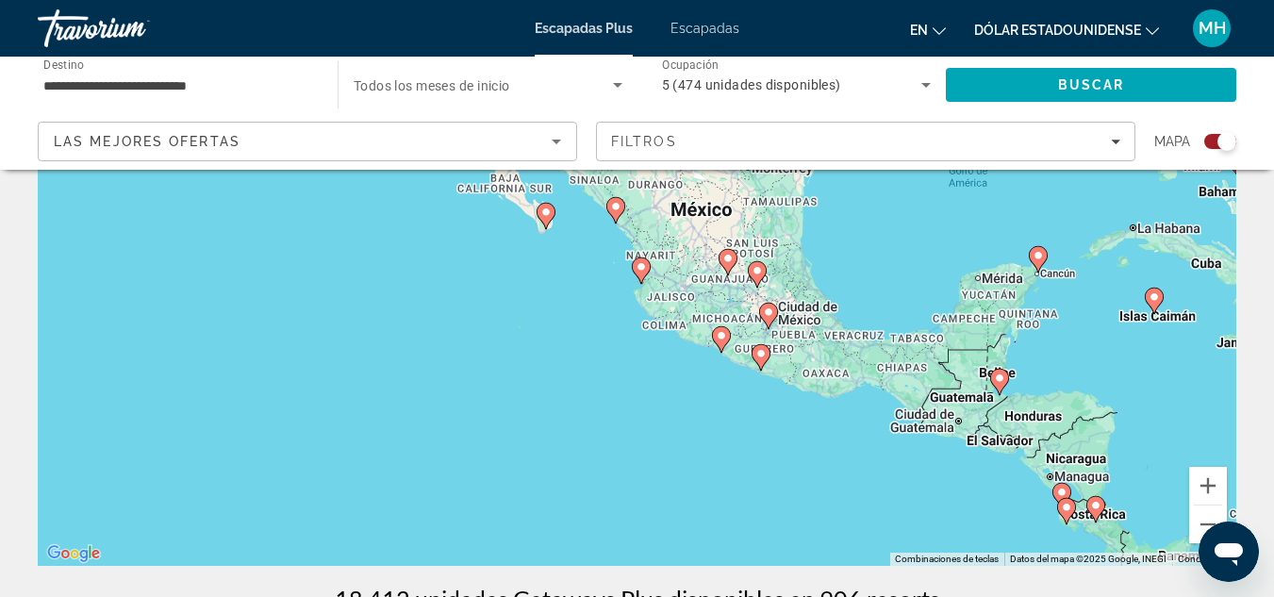
click at [637, 259] on icon "Contenido principal" at bounding box center [640, 270] width 17 height 25
type input "**********"
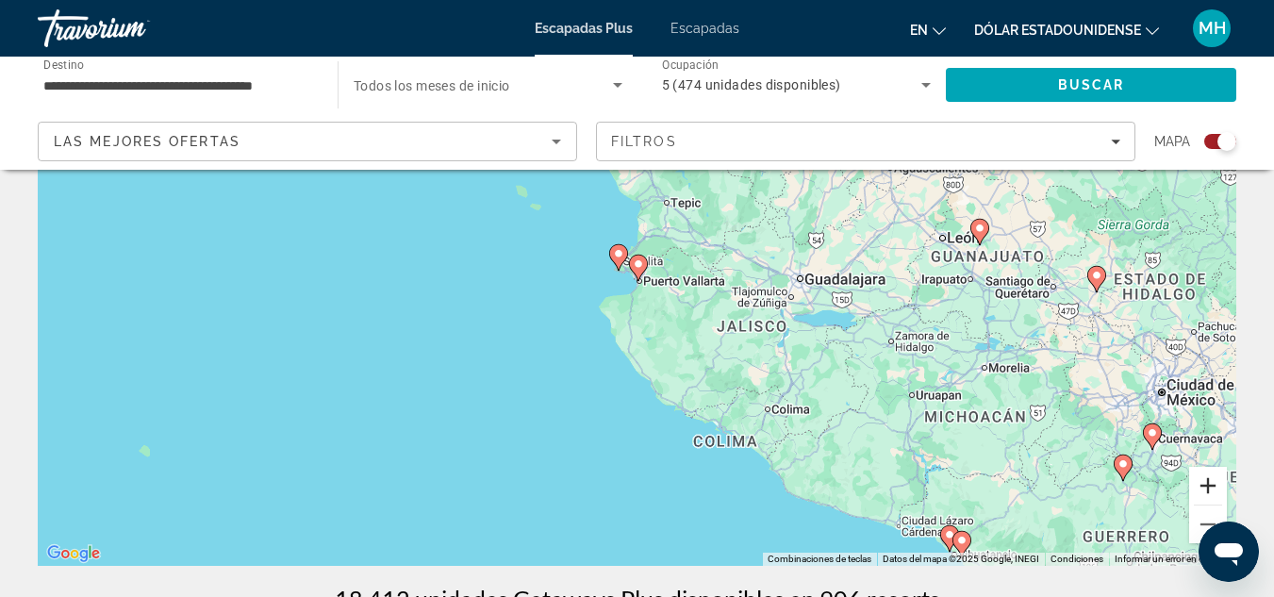
click at [1209, 477] on button "Acercar" at bounding box center [1208, 486] width 38 height 38
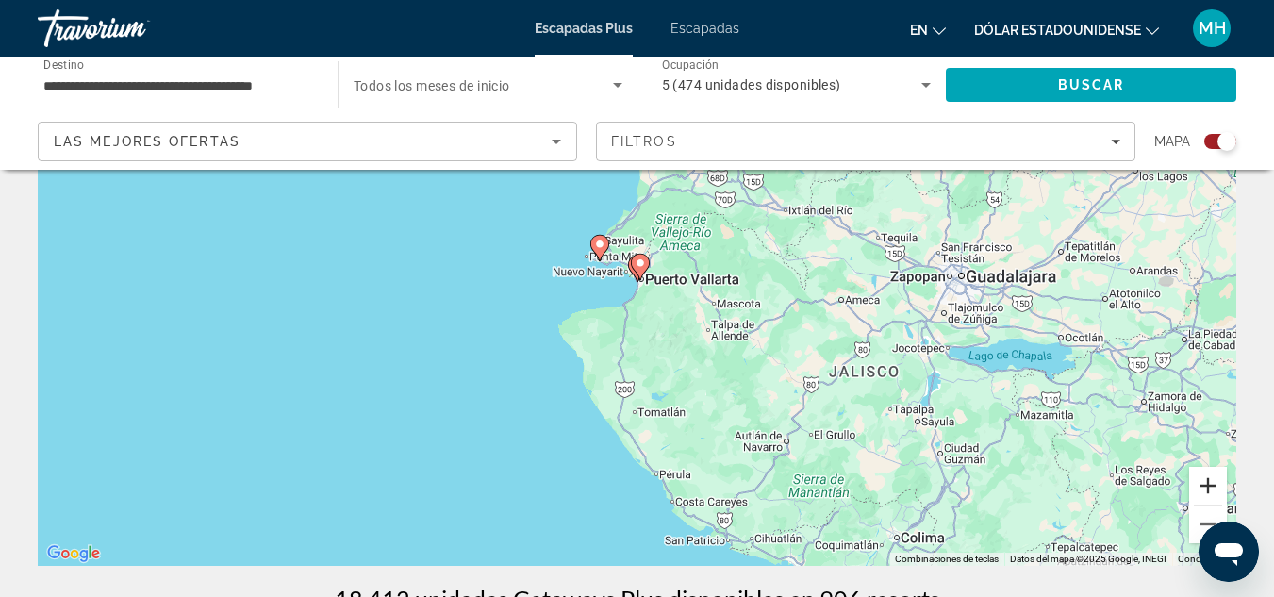
click at [1209, 477] on button "Acercar" at bounding box center [1208, 486] width 38 height 38
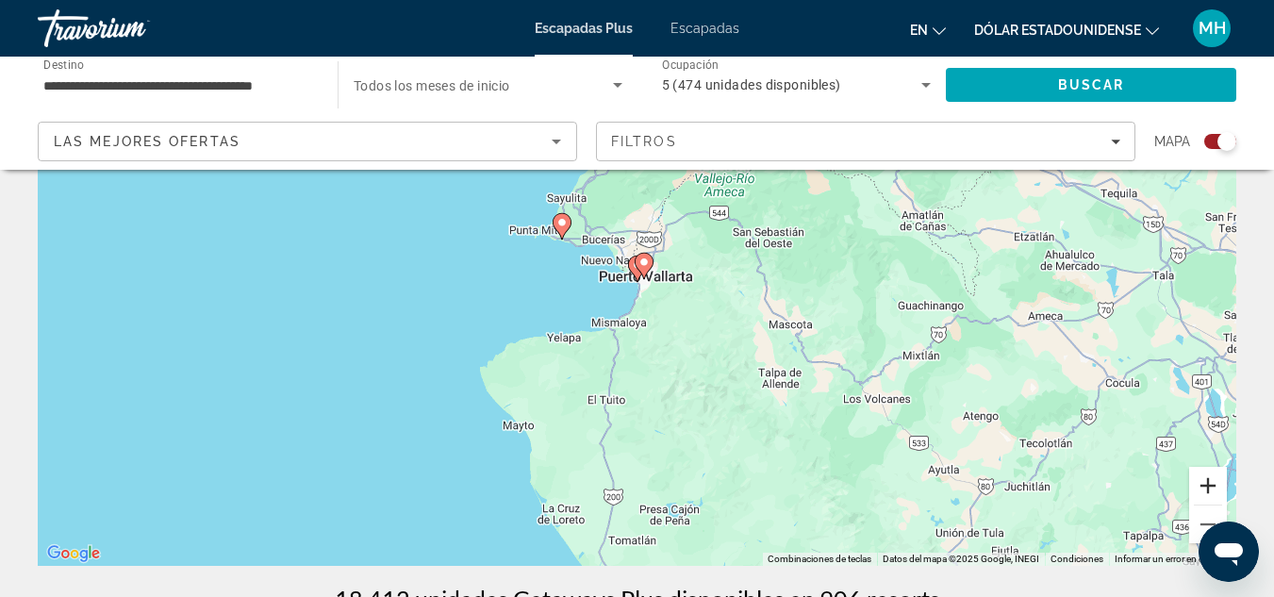
click at [1209, 477] on button "Acercar" at bounding box center [1208, 486] width 38 height 38
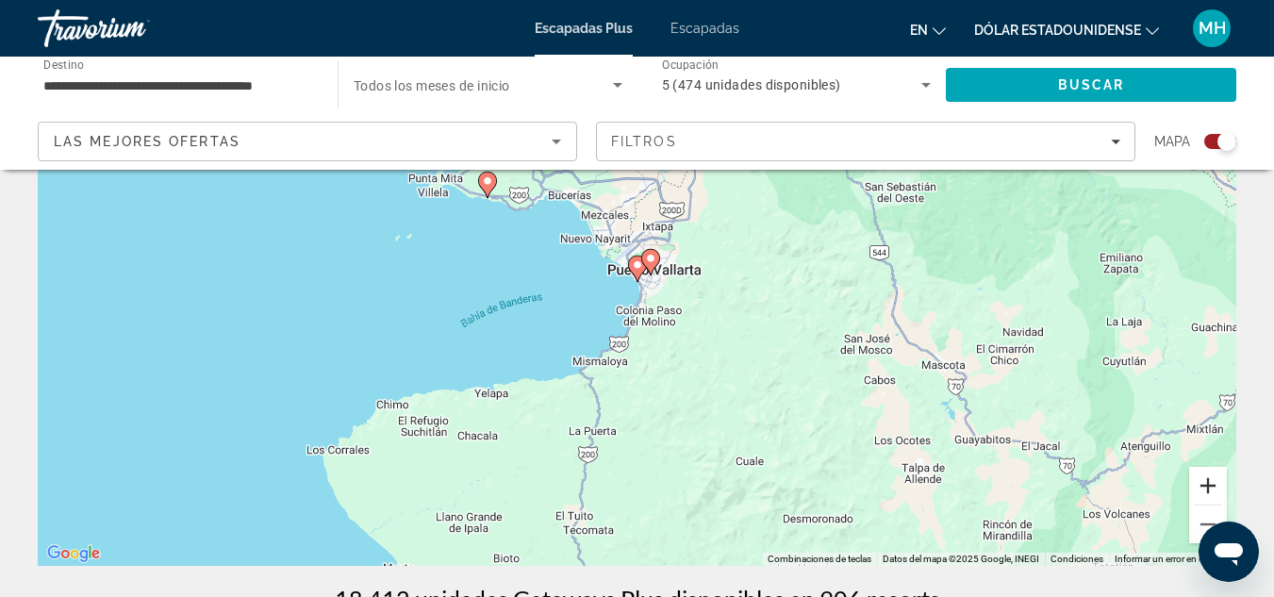
click at [1209, 477] on button "Acercar" at bounding box center [1208, 486] width 38 height 38
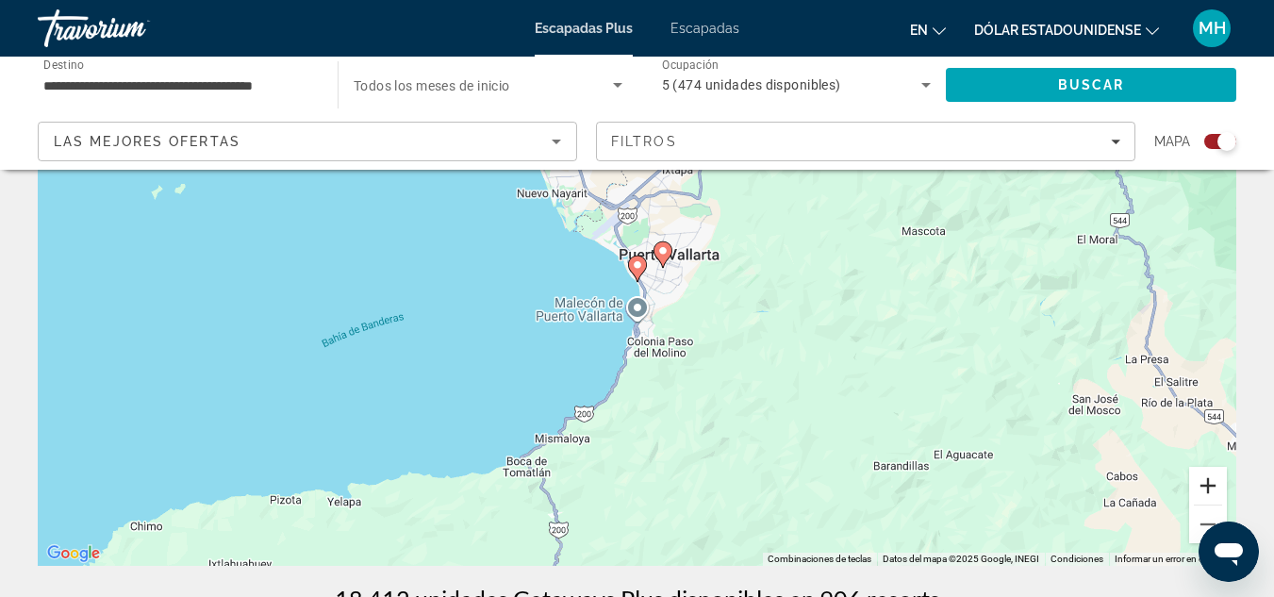
click at [1209, 477] on button "Acercar" at bounding box center [1208, 486] width 38 height 38
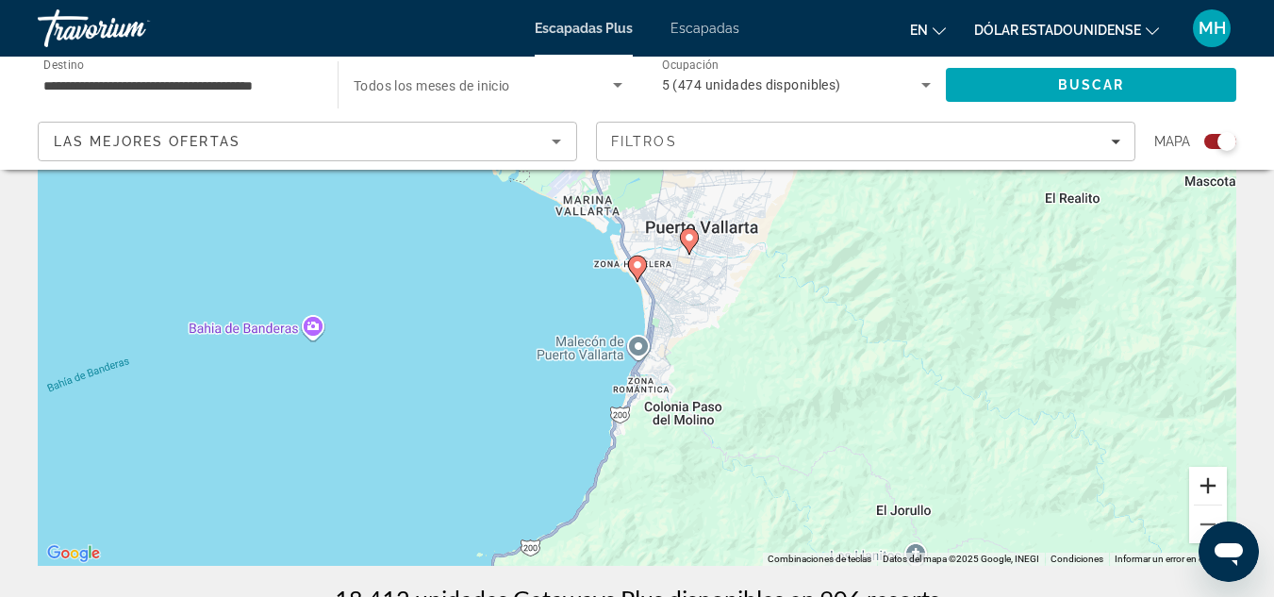
click at [1209, 477] on button "Acercar" at bounding box center [1208, 486] width 38 height 38
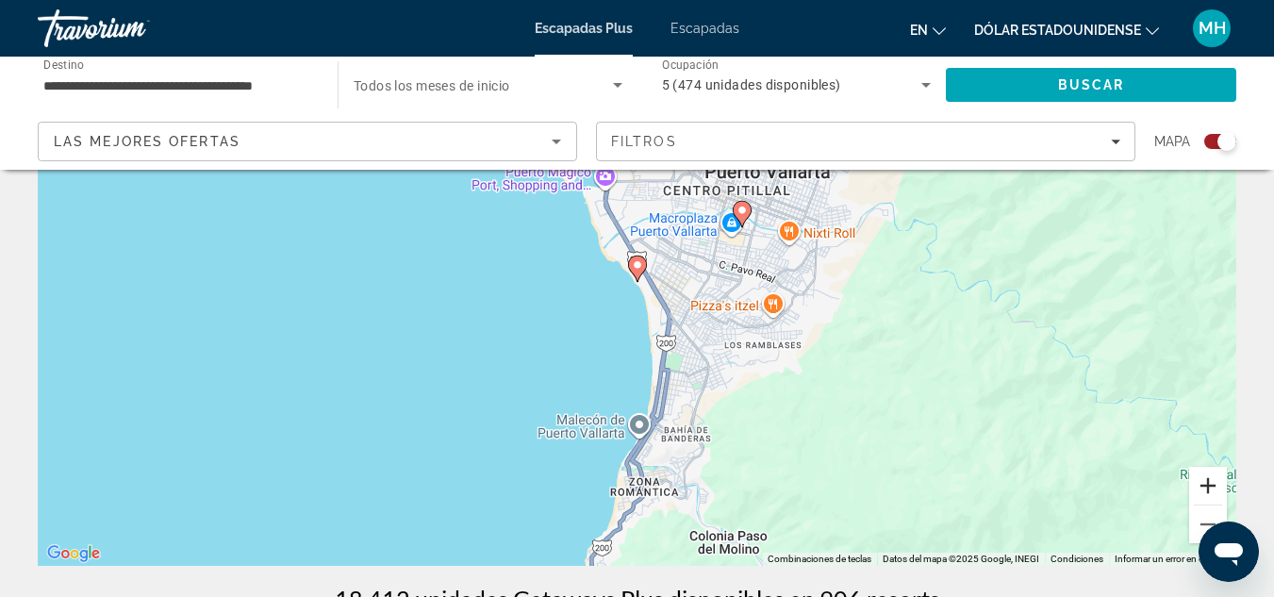
click at [1209, 477] on button "Acercar" at bounding box center [1208, 486] width 38 height 38
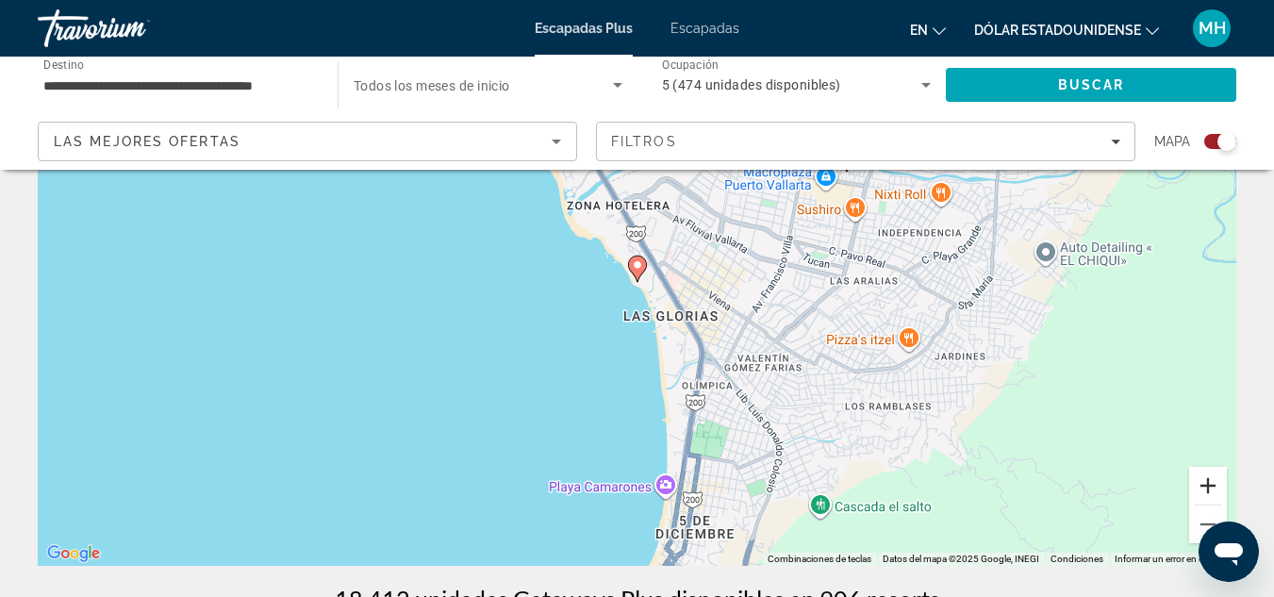
click at [1209, 477] on button "Acercar" at bounding box center [1208, 486] width 38 height 38
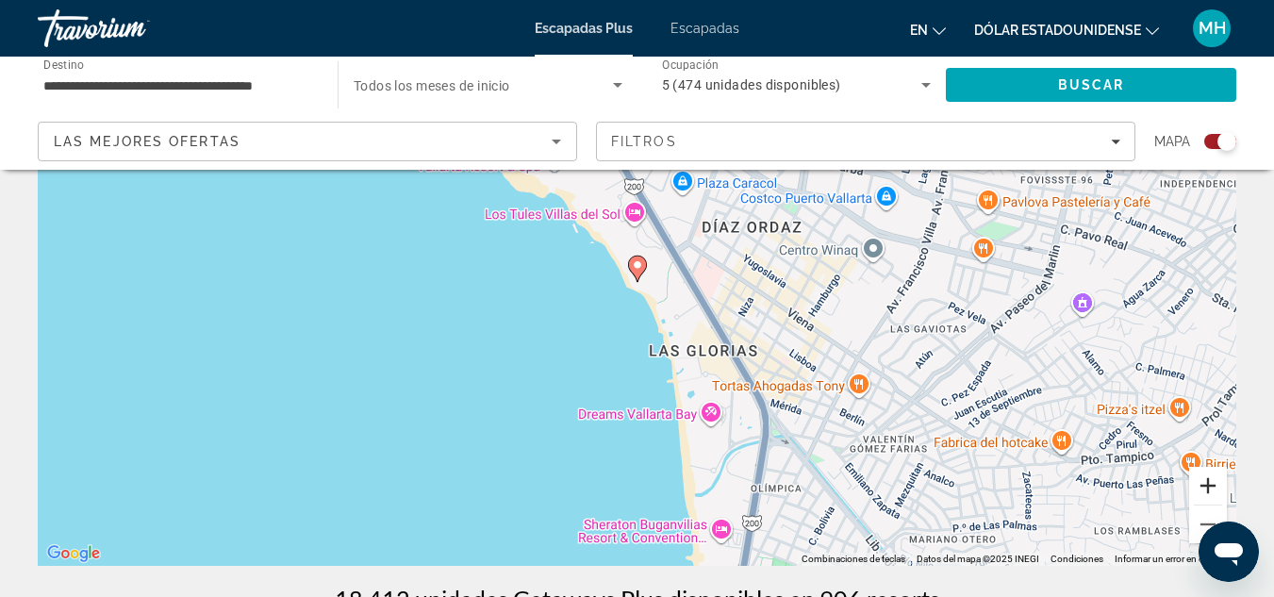
click at [1209, 477] on button "Acercar" at bounding box center [1208, 486] width 38 height 38
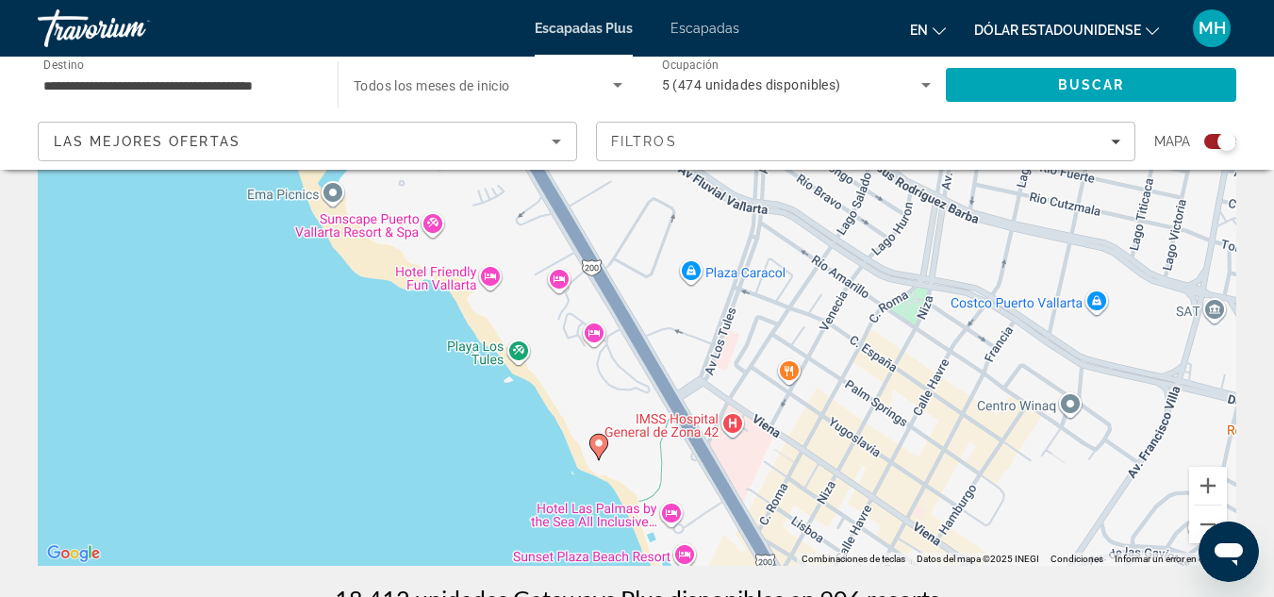
drag, startPoint x: 812, startPoint y: 304, endPoint x: 773, endPoint y: 484, distance: 184.2
click at [773, 484] on div "Para activar la función de arrastrar con el teclado, presiona Alt + Intro. Una …" at bounding box center [637, 283] width 1199 height 566
click at [599, 439] on image "Contenido principal" at bounding box center [598, 443] width 11 height 11
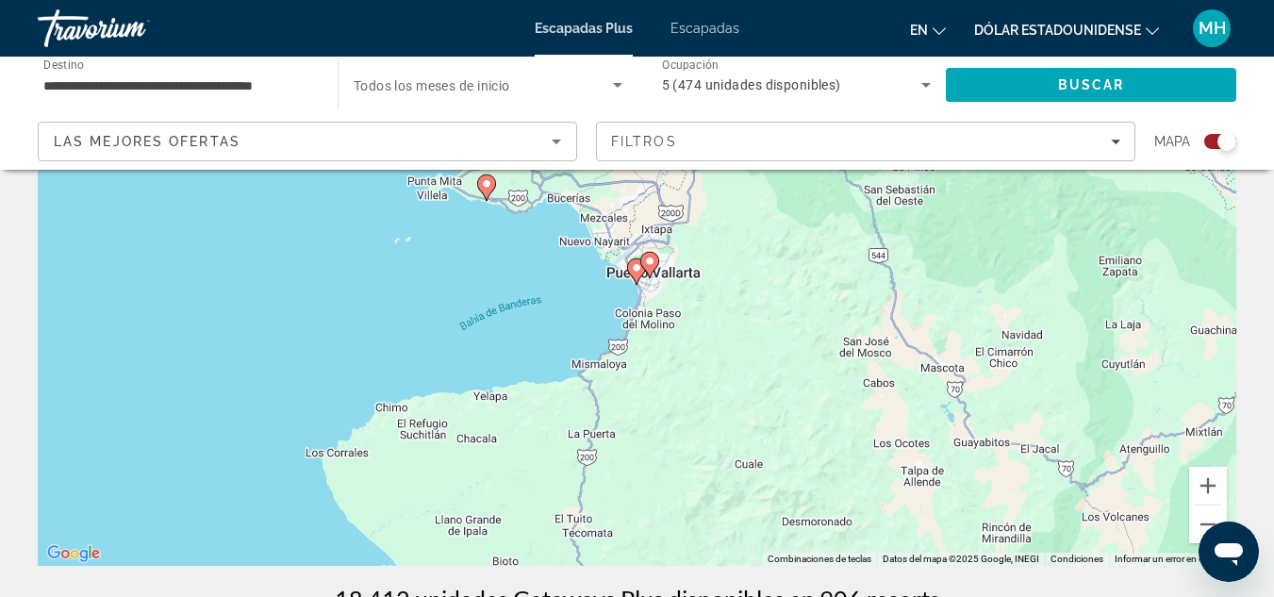
click at [647, 284] on div "Para navegar, presiona las teclas [PERSON_NAME]. Para activar la función de arr…" at bounding box center [637, 283] width 1199 height 566
click at [647, 284] on div "Para activar la función de arrastrar con el teclado, presiona Alt + Intro. Una …" at bounding box center [637, 283] width 1199 height 566
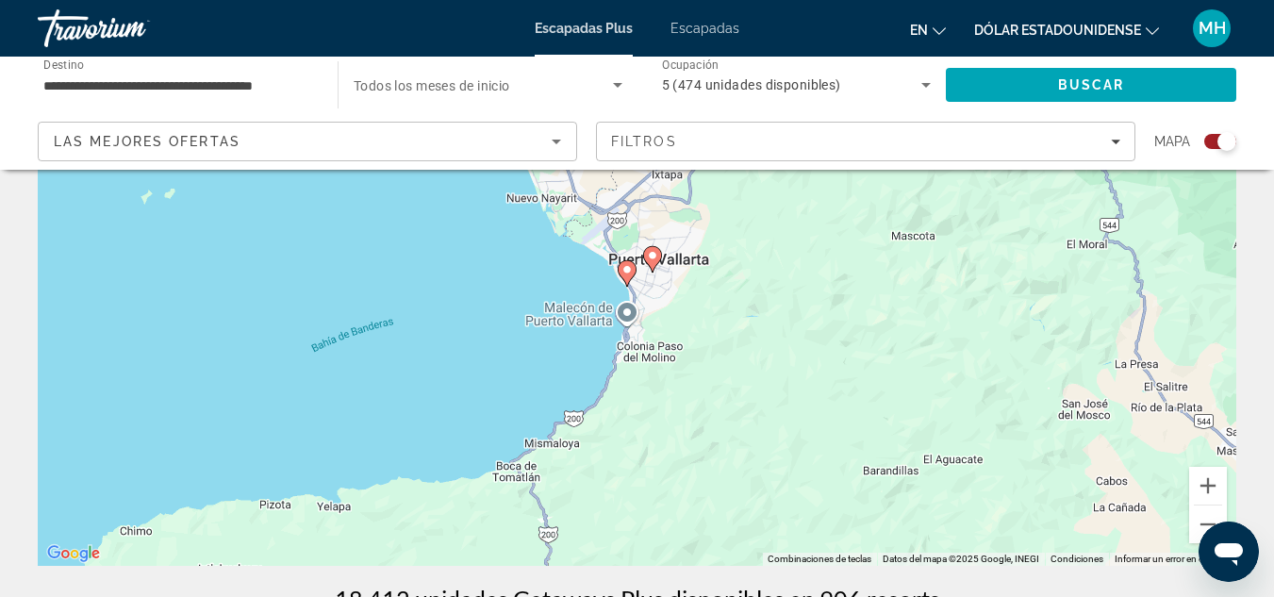
click at [625, 273] on image "Contenido principal" at bounding box center [627, 269] width 11 height 11
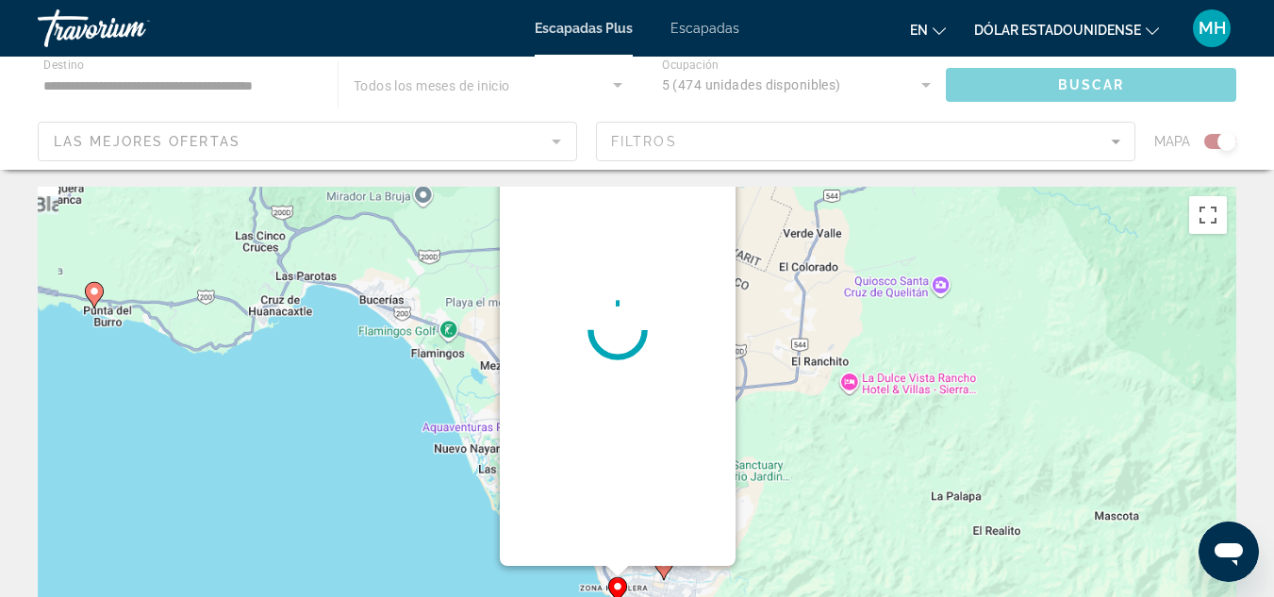
scroll to position [0, 0]
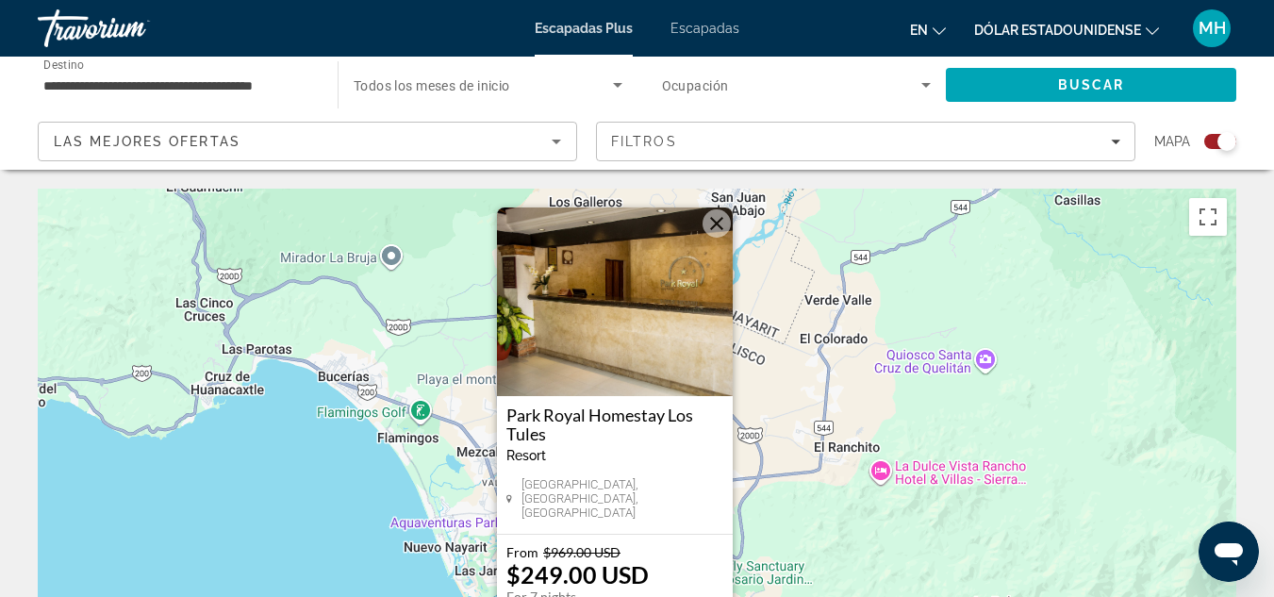
click at [622, 417] on h3 "Park Royal Homestay Los Tules" at bounding box center [614, 425] width 217 height 38
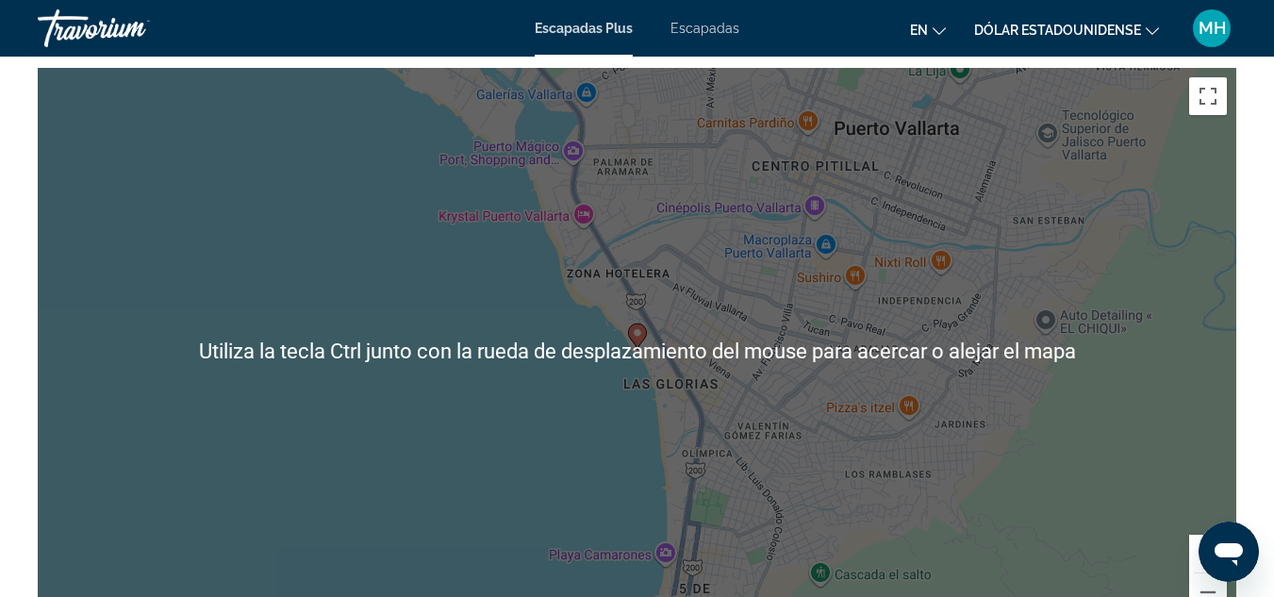
scroll to position [2923, 0]
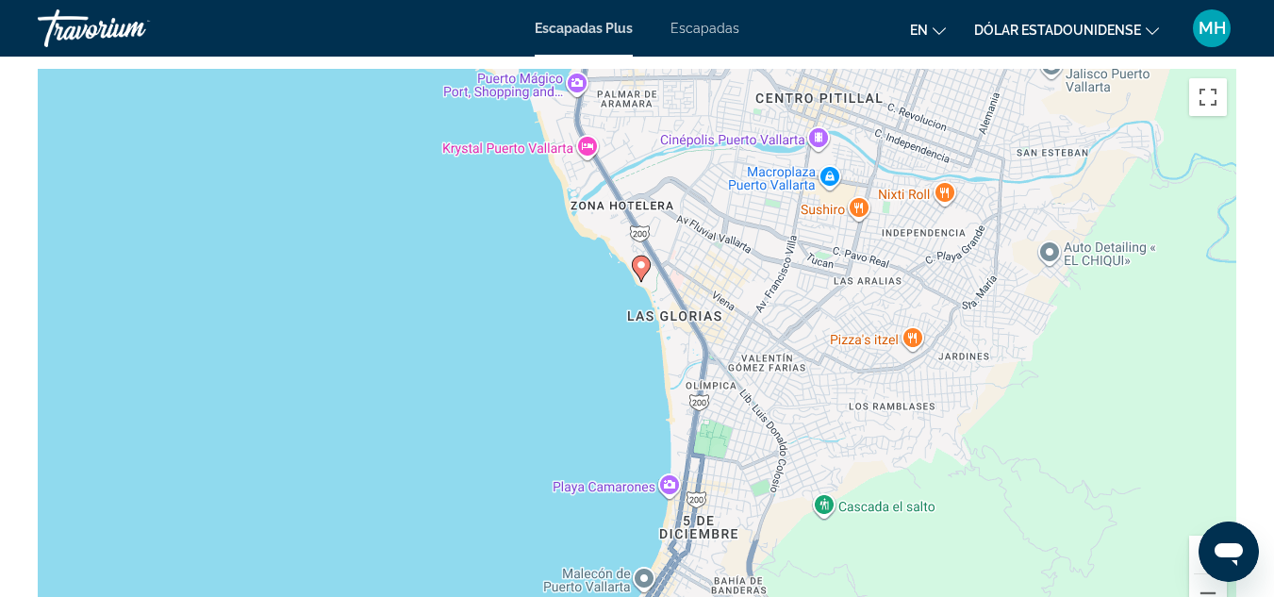
drag, startPoint x: 733, startPoint y: 370, endPoint x: 737, endPoint y: 298, distance: 71.8
click at [737, 298] on div "Para activar la función de arrastrar con el teclado, presiona Alt + Intro. Una …" at bounding box center [637, 352] width 1199 height 566
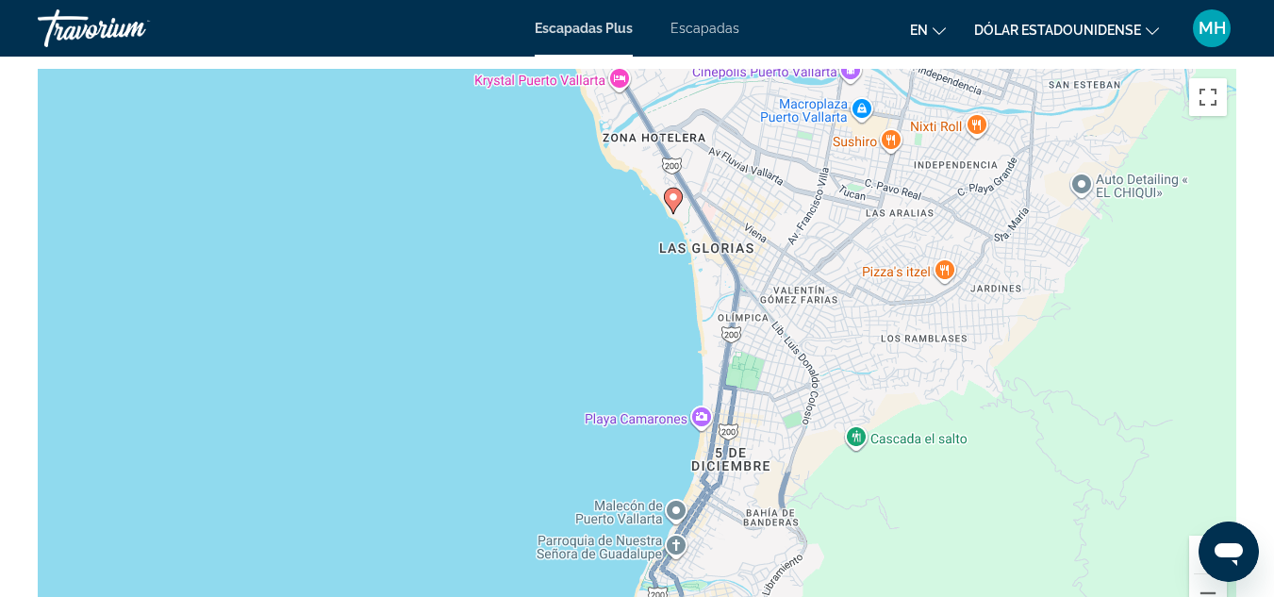
drag, startPoint x: 737, startPoint y: 298, endPoint x: 769, endPoint y: 228, distance: 76.8
click at [769, 228] on div "Para activar la función de arrastrar con el teclado, presiona Alt + Intro. Una …" at bounding box center [637, 352] width 1199 height 566
